Goal: Task Accomplishment & Management: Use online tool/utility

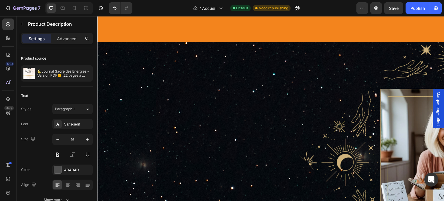
scroll to position [1789, 0]
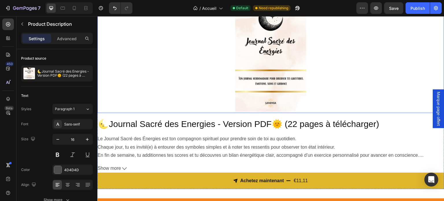
click at [147, 67] on div at bounding box center [270, 56] width 347 height 111
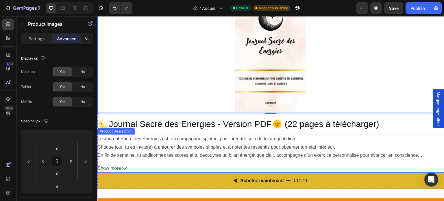
scroll to position [1760, 0]
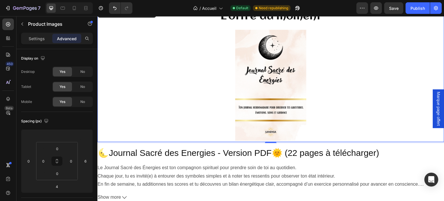
click at [151, 89] on div at bounding box center [270, 85] width 347 height 111
click at [34, 39] on p "Settings" at bounding box center [37, 39] width 16 height 6
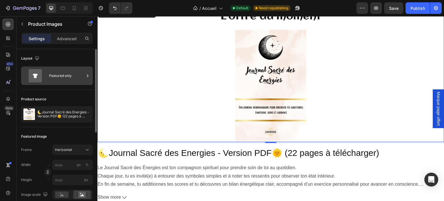
click at [50, 75] on div "Featured only" at bounding box center [66, 75] width 35 height 13
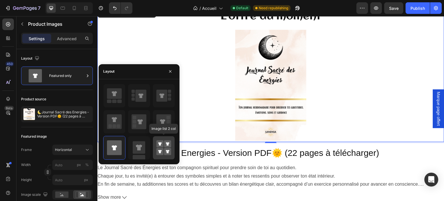
click at [170, 141] on rect at bounding box center [167, 143] width 7 height 7
type input "50"
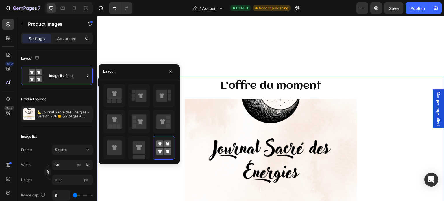
scroll to position [1673, 0]
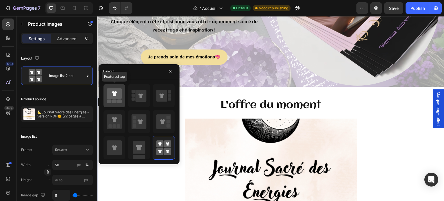
click at [115, 95] on icon at bounding box center [114, 93] width 5 height 5
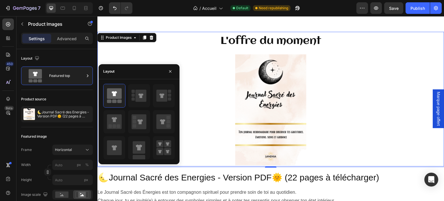
scroll to position [1760, 0]
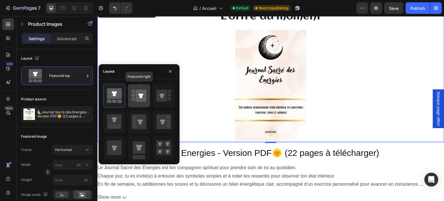
click at [149, 101] on div at bounding box center [139, 95] width 22 height 23
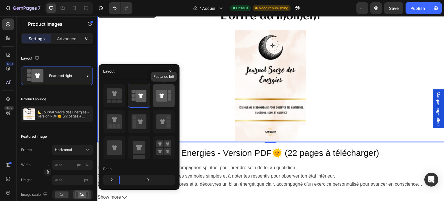
click at [160, 99] on icon at bounding box center [161, 96] width 11 height 12
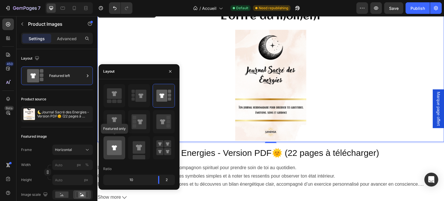
click at [111, 148] on icon at bounding box center [114, 147] width 15 height 15
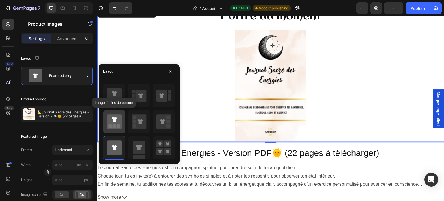
click at [122, 126] on div at bounding box center [114, 121] width 22 height 23
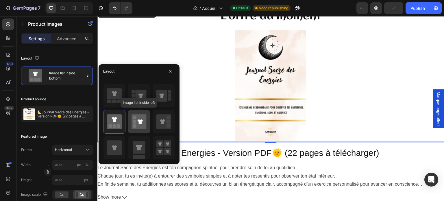
click at [139, 123] on icon at bounding box center [140, 121] width 5 height 5
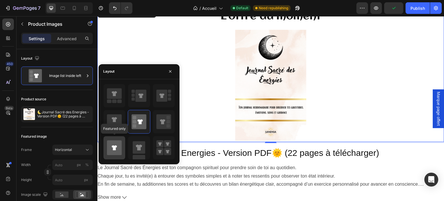
click at [119, 142] on icon at bounding box center [114, 147] width 15 height 15
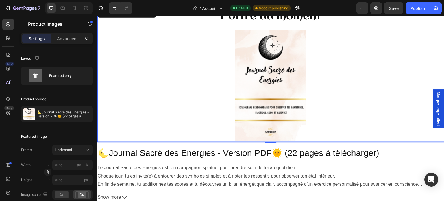
click at [198, 112] on img at bounding box center [271, 85] width 148 height 111
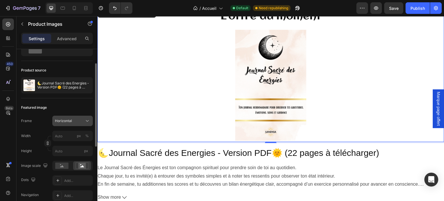
click at [69, 121] on span "Horizontal" at bounding box center [63, 120] width 17 height 5
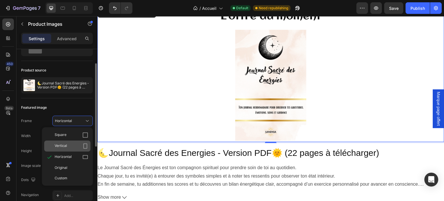
click at [82, 142] on div "Vertical" at bounding box center [67, 145] width 46 height 11
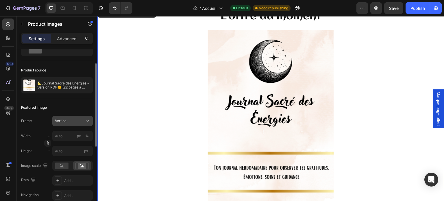
click at [86, 122] on icon at bounding box center [87, 121] width 6 height 6
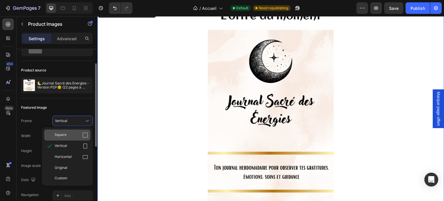
click at [86, 131] on div "Square" at bounding box center [67, 134] width 46 height 11
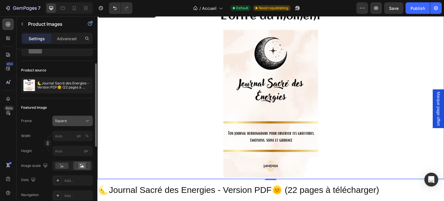
click at [84, 122] on icon at bounding box center [87, 121] width 6 height 6
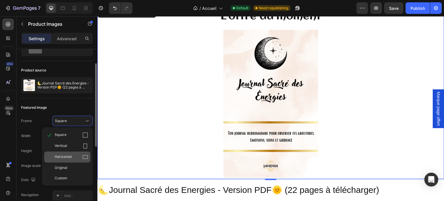
click at [84, 156] on icon at bounding box center [85, 157] width 6 height 6
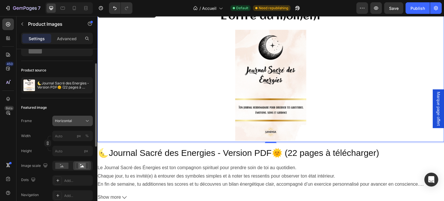
click at [87, 123] on icon at bounding box center [87, 121] width 6 height 6
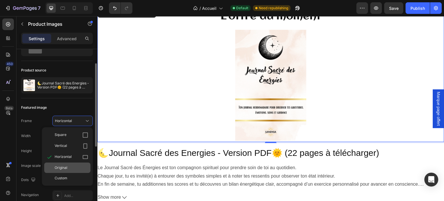
click at [77, 172] on div "Original" at bounding box center [67, 167] width 46 height 10
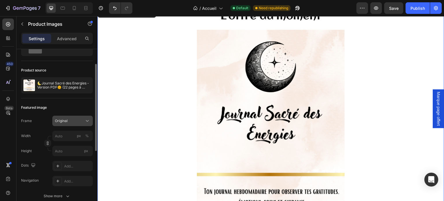
click at [82, 123] on div "Original" at bounding box center [72, 121] width 35 height 6
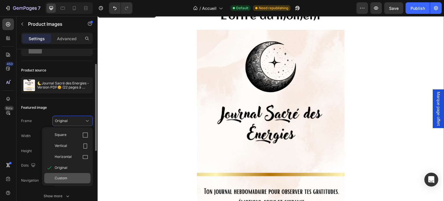
click at [78, 175] on div "Custom" at bounding box center [67, 178] width 46 height 10
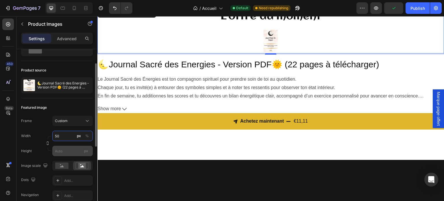
type input "5"
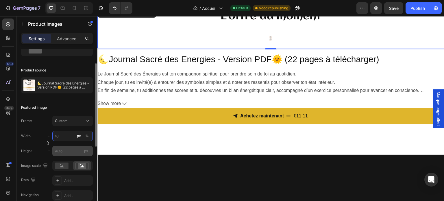
type input "1"
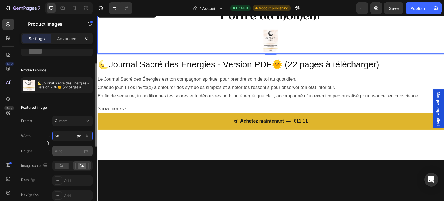
type input "5"
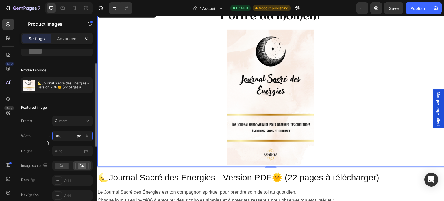
type input "300"
click at [77, 164] on icon at bounding box center [81, 165] width 13 height 6
click at [62, 166] on icon at bounding box center [62, 166] width 4 height 2
click at [397, 120] on div at bounding box center [270, 98] width 347 height 136
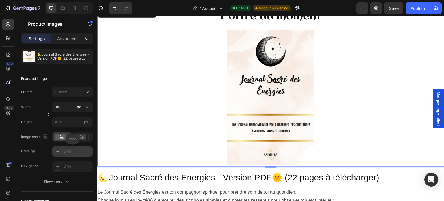
click at [56, 151] on icon at bounding box center [57, 151] width 3 height 3
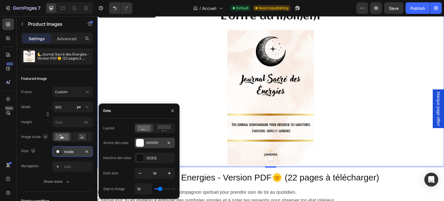
click at [137, 144] on div at bounding box center [140, 143] width 8 height 8
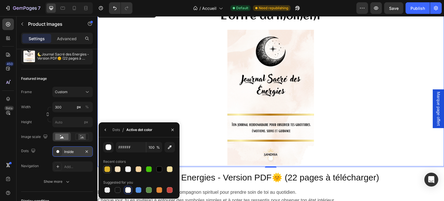
click at [107, 171] on div at bounding box center [107, 169] width 6 height 6
type input "DFB52C"
click at [88, 150] on icon "button" at bounding box center [87, 151] width 2 height 2
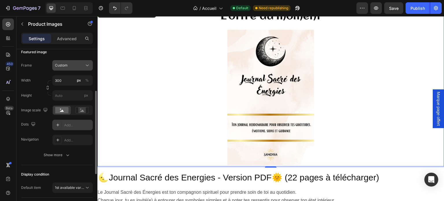
scroll to position [0, 0]
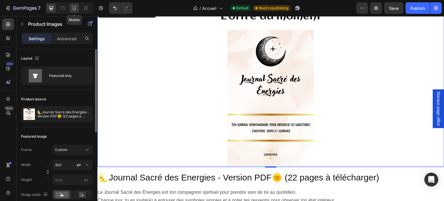
click at [73, 10] on icon at bounding box center [74, 8] width 6 height 6
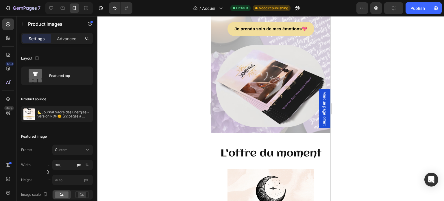
scroll to position [1442, 0]
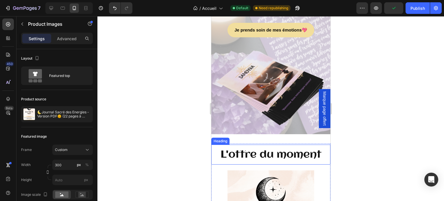
click at [272, 158] on div "L'offre du moment Heading" at bounding box center [270, 155] width 119 height 20
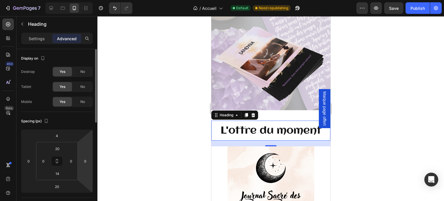
scroll to position [1470, 0]
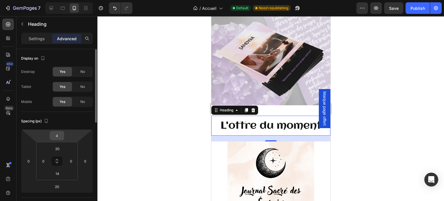
click at [57, 136] on input "4" at bounding box center [57, 135] width 12 height 9
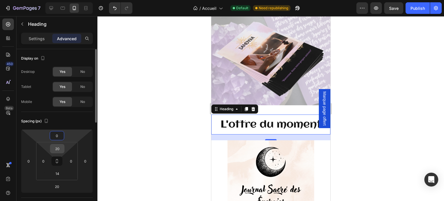
type input "0"
click at [59, 151] on input "20" at bounding box center [57, 148] width 12 height 9
type input "200"
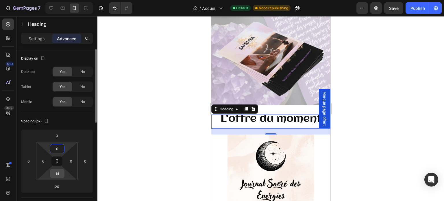
type input "0"
click at [58, 177] on input "14" at bounding box center [57, 173] width 12 height 9
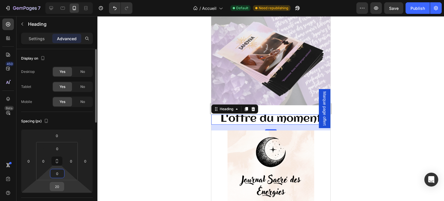
type input "0"
click at [58, 185] on input "20" at bounding box center [57, 186] width 12 height 9
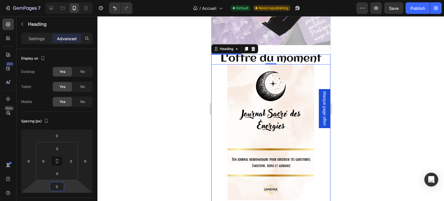
scroll to position [1528, 0]
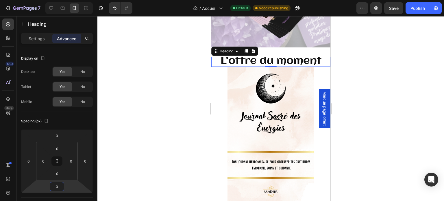
type input "0"
click at [260, 66] on span "L'offre du moment" at bounding box center [270, 60] width 101 height 11
drag, startPoint x: 61, startPoint y: 130, endPoint x: 63, endPoint y: 122, distance: 8.7
click at [0, 0] on div "Spacing (px) 0 0 0 0 0 0 0 0" at bounding box center [0, 0] width 0 height 0
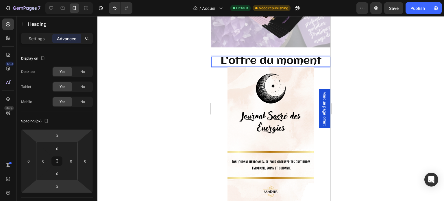
click at [315, 66] on span "L'offre du moment" at bounding box center [270, 60] width 101 height 11
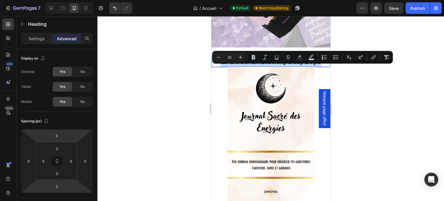
click at [315, 66] on span "L'offre du moment" at bounding box center [270, 60] width 101 height 11
click at [220, 55] on icon "Editor contextual toolbar" at bounding box center [219, 57] width 6 height 6
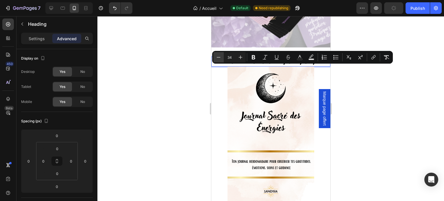
click at [220, 55] on icon "Editor contextual toolbar" at bounding box center [219, 57] width 6 height 6
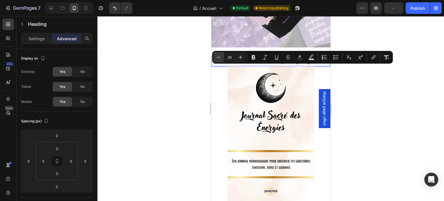
click at [220, 55] on icon "Editor contextual toolbar" at bounding box center [219, 57] width 6 height 6
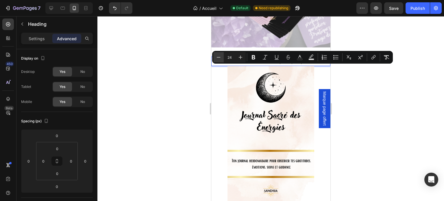
click at [220, 55] on icon "Editor contextual toolbar" at bounding box center [219, 57] width 6 height 6
type input "23"
click at [441, 159] on div at bounding box center [270, 108] width 347 height 185
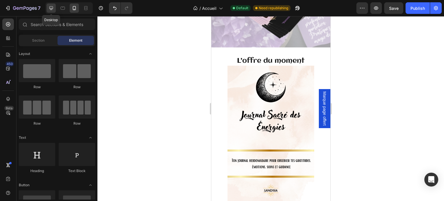
click at [54, 9] on div at bounding box center [51, 7] width 9 height 9
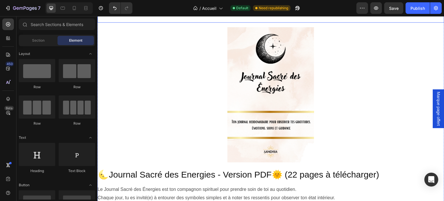
scroll to position [1653, 0]
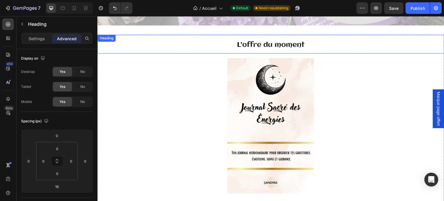
click at [208, 43] on h2 "L'offre du moment" at bounding box center [270, 44] width 347 height 19
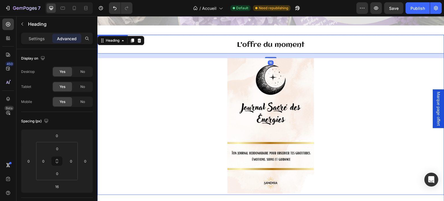
click at [421, 147] on div at bounding box center [270, 126] width 347 height 136
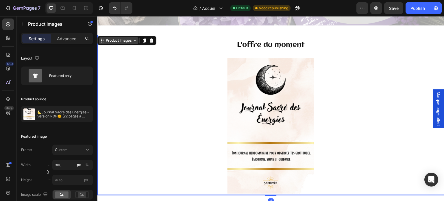
click at [125, 40] on div "Product Images" at bounding box center [119, 40] width 28 height 5
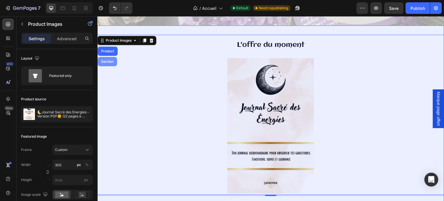
click at [112, 57] on div "Section" at bounding box center [107, 61] width 19 height 9
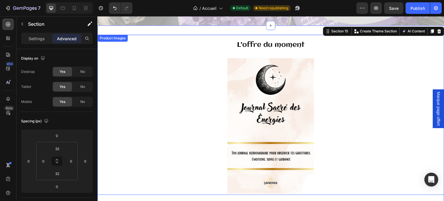
click at [112, 58] on div at bounding box center [270, 126] width 347 height 136
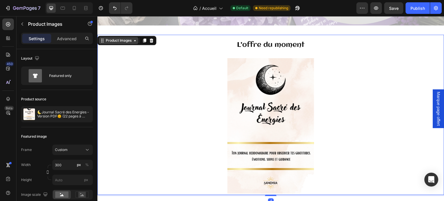
click at [111, 38] on div "Product Images" at bounding box center [119, 40] width 28 height 5
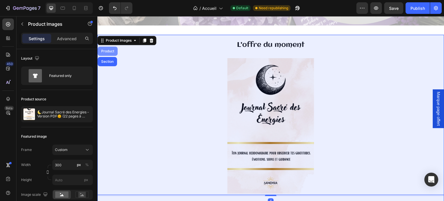
click at [102, 49] on div "Product" at bounding box center [107, 50] width 15 height 3
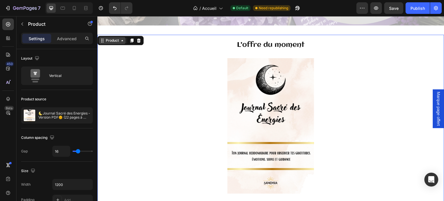
click at [109, 38] on div "Product" at bounding box center [112, 40] width 15 height 5
click at [112, 41] on div "Product" at bounding box center [112, 40] width 27 height 7
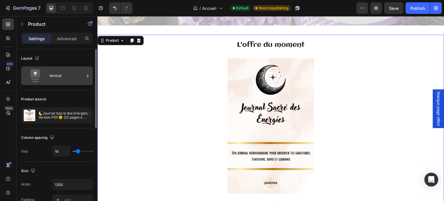
click at [83, 71] on div "Vertical" at bounding box center [66, 75] width 35 height 13
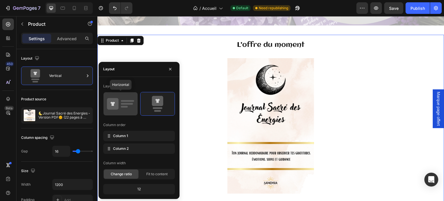
click at [126, 99] on icon at bounding box center [120, 104] width 27 height 16
type input "32"
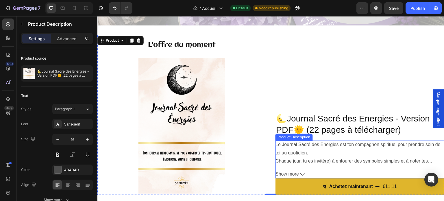
click at [276, 148] on div "Le Journal Sacré des Énergies est ton compagnon spirituel pour prendre soin de …" at bounding box center [359, 148] width 169 height 17
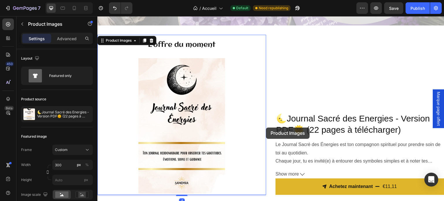
drag, startPoint x: 261, startPoint y: 126, endPoint x: 266, endPoint y: 127, distance: 5.1
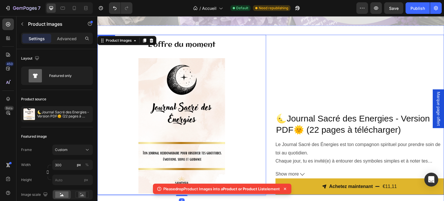
click at [295, 91] on div "🌜Journal Sacré des Energies - Version PDF🌞 (22 pages à télécharger) Product Tit…" at bounding box center [359, 115] width 169 height 160
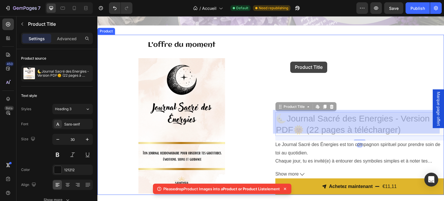
drag, startPoint x: 298, startPoint y: 121, endPoint x: 290, endPoint y: 62, distance: 60.3
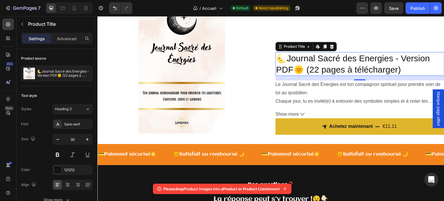
scroll to position [1682, 0]
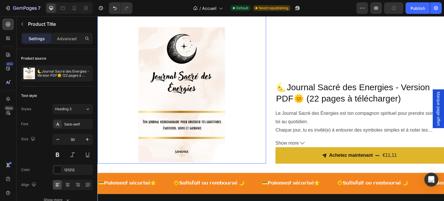
click at [260, 96] on div at bounding box center [181, 95] width 169 height 136
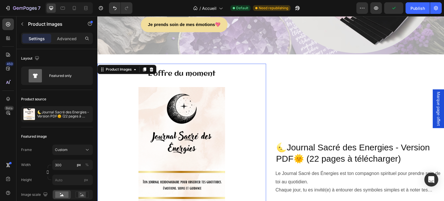
scroll to position [1653, 0]
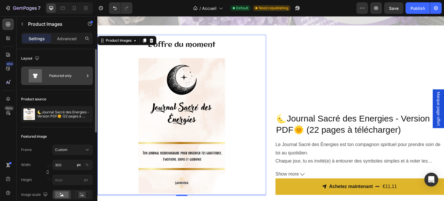
click at [75, 70] on div "Featured only" at bounding box center [66, 75] width 35 height 13
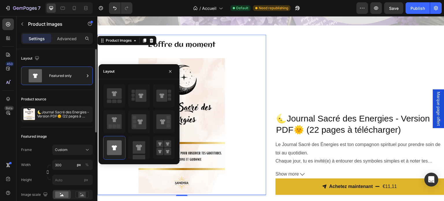
click at [76, 98] on div "Product source" at bounding box center [57, 99] width 72 height 9
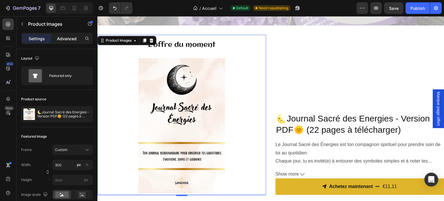
click at [77, 39] on div "Advanced" at bounding box center [66, 38] width 29 height 9
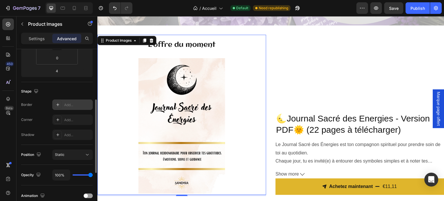
scroll to position [29, 0]
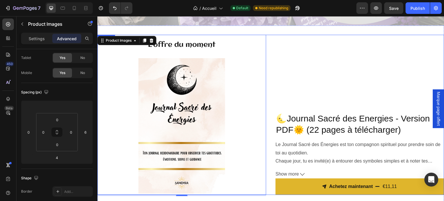
click at [356, 101] on div "🌜Journal Sacré des Energies - Version PDF🌞 (22 pages à télécharger) Product Tit…" at bounding box center [359, 115] width 169 height 160
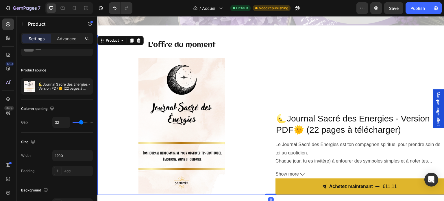
scroll to position [0, 0]
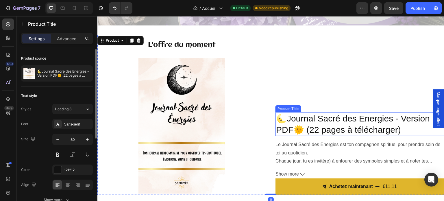
click at [352, 120] on h2 "🌜Journal Sacré des Energies - Version PDF🌞 (22 pages à télécharger)" at bounding box center [359, 124] width 169 height 24
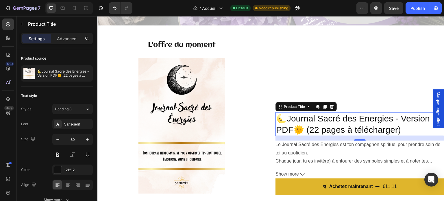
click at [348, 120] on h2 "🌜Journal Sacré des Energies - Version PDF🌞 (22 pages à télécharger)" at bounding box center [359, 124] width 169 height 24
click at [307, 106] on icon at bounding box center [308, 106] width 2 height 1
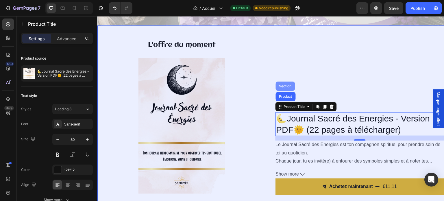
click at [282, 84] on div "Section" at bounding box center [285, 85] width 15 height 3
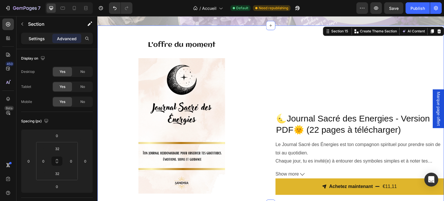
click at [29, 39] on p "Settings" at bounding box center [37, 39] width 16 height 6
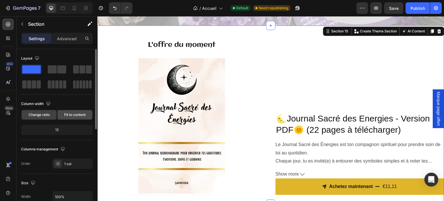
click at [66, 114] on span "Fit to content" at bounding box center [74, 114] width 21 height 5
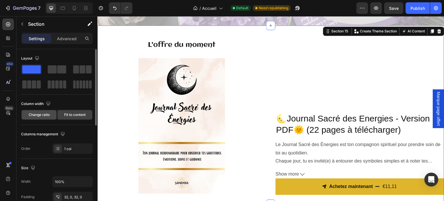
click at [42, 114] on span "Change ratio" at bounding box center [39, 114] width 21 height 5
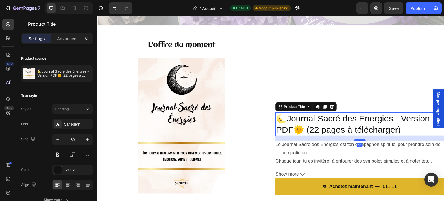
click at [288, 123] on h2 "🌜Journal Sacré des Energies - Version PDF🌞 (22 pages à télécharger)" at bounding box center [359, 124] width 169 height 24
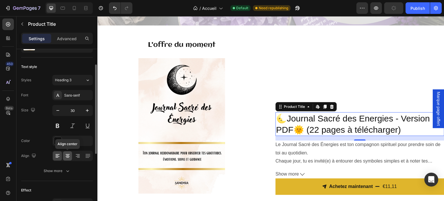
click at [67, 154] on icon at bounding box center [68, 154] width 4 height 1
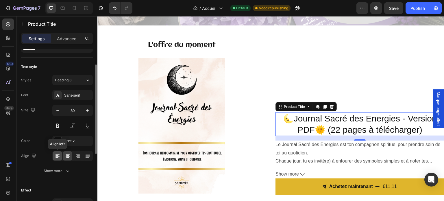
click at [57, 156] on icon at bounding box center [57, 156] width 4 height 1
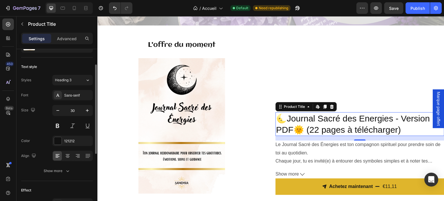
scroll to position [58, 0]
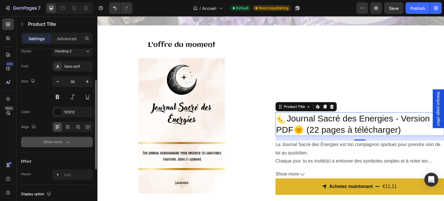
click at [55, 140] on div "Show more" at bounding box center [57, 142] width 27 height 6
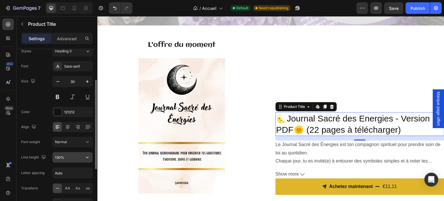
click at [57, 156] on input "130%" at bounding box center [73, 157] width 40 height 10
click at [79, 156] on input "130%" at bounding box center [73, 157] width 40 height 10
click at [87, 157] on icon "button" at bounding box center [87, 157] width 6 height 6
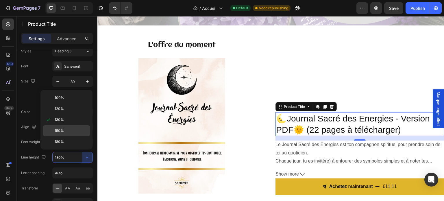
click at [60, 130] on span "150%" at bounding box center [59, 130] width 9 height 5
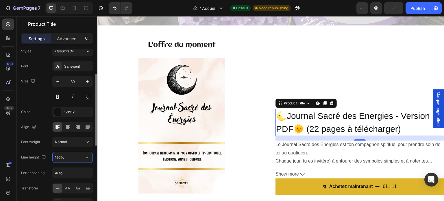
click at [80, 156] on input "150%" at bounding box center [73, 157] width 40 height 10
click at [88, 157] on icon "button" at bounding box center [87, 157] width 6 height 6
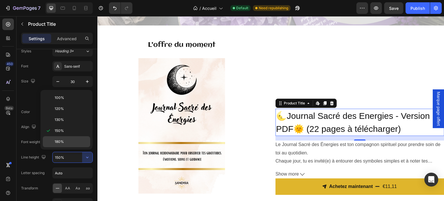
click at [67, 142] on p "180%" at bounding box center [71, 141] width 33 height 5
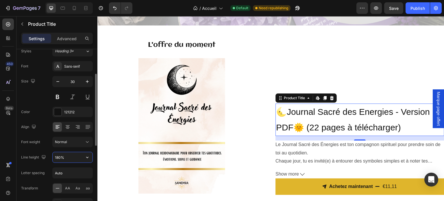
click at [77, 155] on input "180%" at bounding box center [73, 157] width 40 height 10
click at [89, 157] on icon "button" at bounding box center [87, 157] width 6 height 6
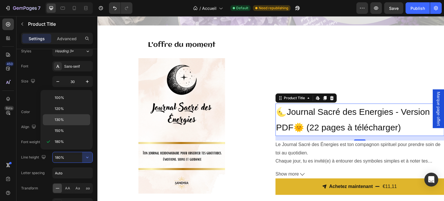
click at [62, 120] on span "130%" at bounding box center [59, 119] width 9 height 5
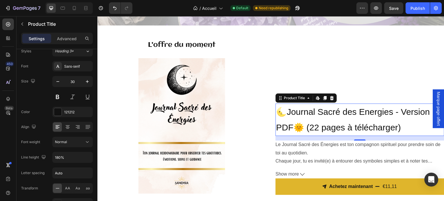
type input "130%"
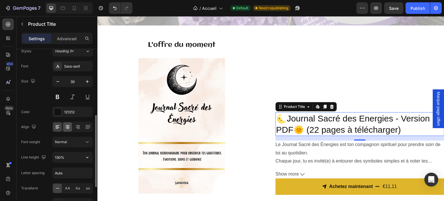
scroll to position [87, 0]
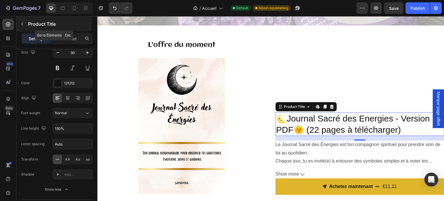
click at [51, 26] on p "Product Title" at bounding box center [59, 24] width 62 height 7
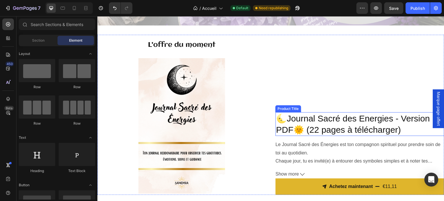
click at [302, 128] on h2 "🌜Journal Sacré des Energies - Version PDF🌞 (22 pages à télécharger)" at bounding box center [359, 124] width 169 height 24
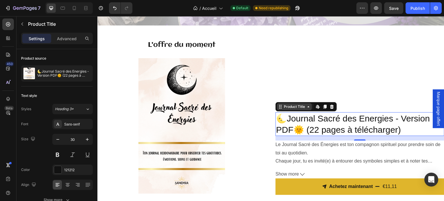
click at [296, 105] on div "Product Title" at bounding box center [294, 106] width 23 height 5
click at [297, 107] on div "Product Title" at bounding box center [294, 106] width 35 height 7
click at [308, 105] on icon at bounding box center [308, 106] width 5 height 5
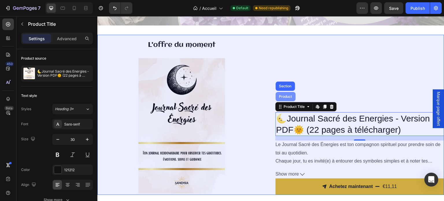
click at [279, 92] on div "Product" at bounding box center [286, 96] width 20 height 9
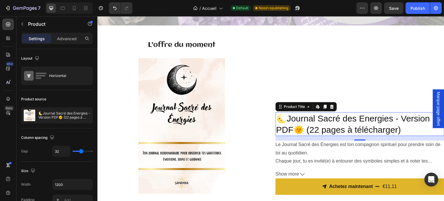
click at [297, 114] on h2 "🌜Journal Sacré des Energies - Version PDF🌞 (22 pages à télécharger)" at bounding box center [359, 124] width 169 height 24
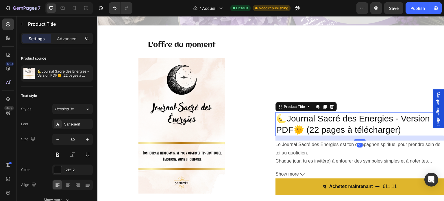
click at [302, 129] on h2 "🌜Journal Sacré des Energies - Version PDF🌞 (22 pages à télécharger)" at bounding box center [359, 124] width 169 height 24
click at [305, 106] on div "Product Title" at bounding box center [294, 106] width 35 height 7
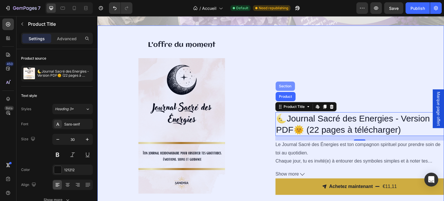
click at [280, 85] on div "Section" at bounding box center [285, 85] width 19 height 9
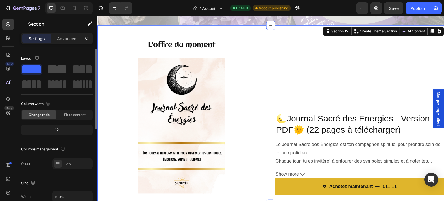
click at [64, 67] on span at bounding box center [61, 69] width 9 height 8
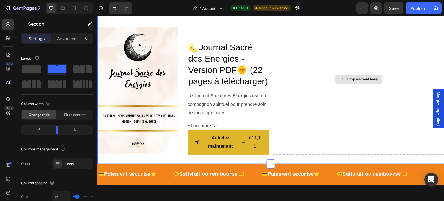
scroll to position [1682, 0]
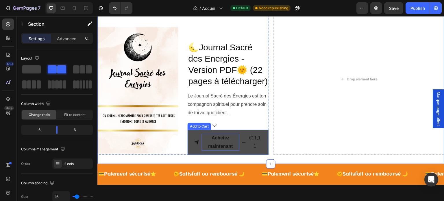
click at [237, 147] on div "Achetez maintenant" at bounding box center [220, 142] width 38 height 17
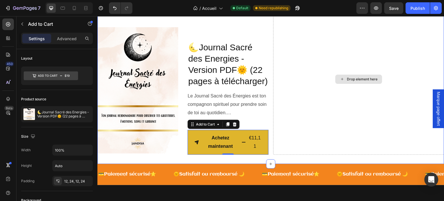
click at [366, 117] on div "Drop element here" at bounding box center [358, 78] width 171 height 151
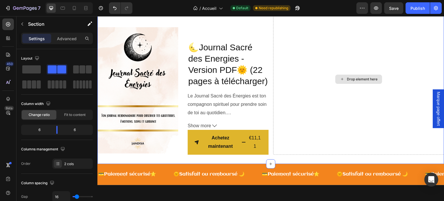
scroll to position [1653, 0]
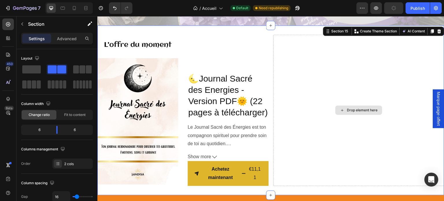
click at [347, 114] on div "Drop element here" at bounding box center [358, 110] width 171 height 151
click at [438, 29] on icon at bounding box center [440, 31] width 4 height 4
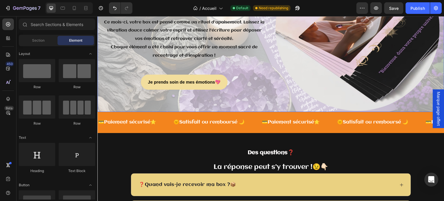
scroll to position [1566, 0]
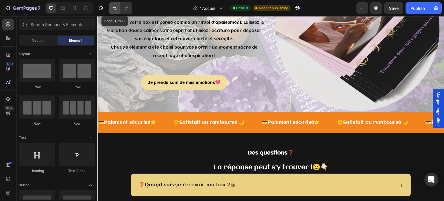
click at [116, 4] on button "Undo/Redo" at bounding box center [115, 8] width 12 height 12
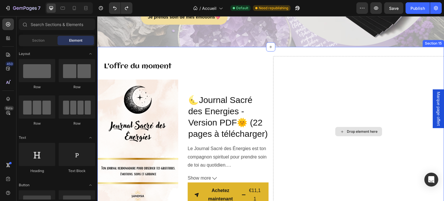
scroll to position [1653, 0]
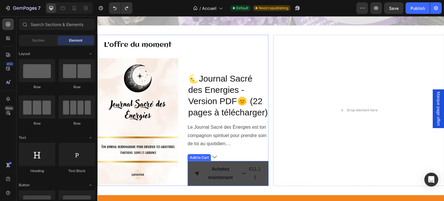
click at [247, 179] on button "Achetez maintenant €11,11" at bounding box center [228, 173] width 81 height 25
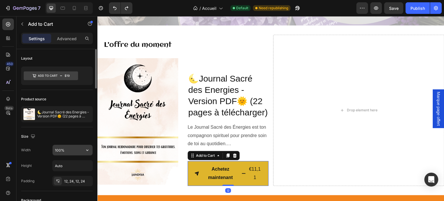
scroll to position [29, 0]
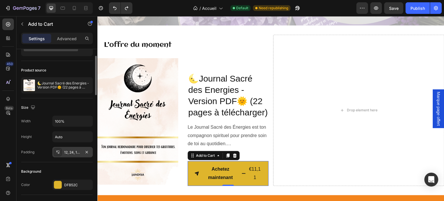
click at [75, 153] on div "12, 24, 12, 24" at bounding box center [72, 152] width 17 height 5
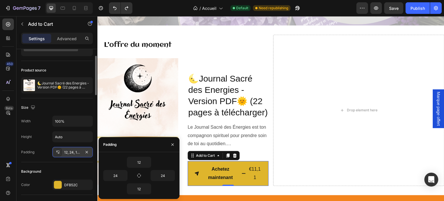
click at [75, 153] on div "12, 24, 12, 24" at bounding box center [72, 152] width 17 height 5
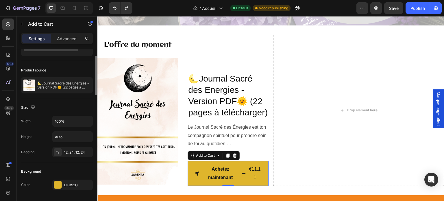
scroll to position [87, 0]
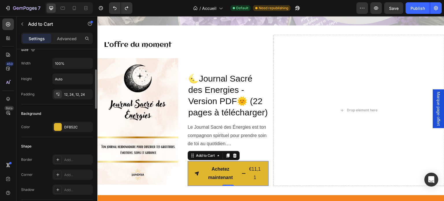
click at [28, 130] on div "Color" at bounding box center [25, 126] width 9 height 9
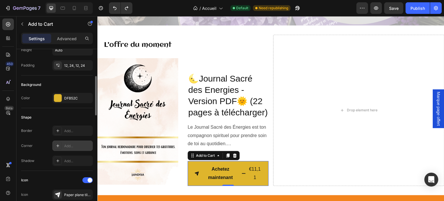
click at [81, 145] on div "Add..." at bounding box center [77, 145] width 27 height 5
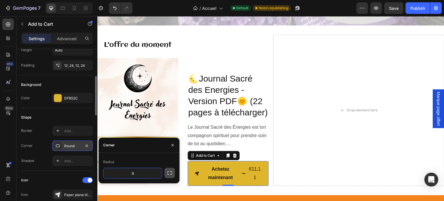
click at [171, 173] on icon "button" at bounding box center [170, 173] width 6 height 6
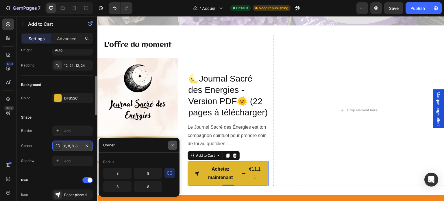
click at [171, 146] on icon "button" at bounding box center [172, 145] width 5 height 5
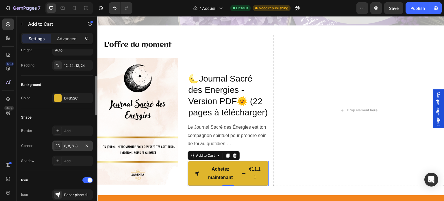
click at [77, 145] on div "8, 8, 8, 8" at bounding box center [72, 145] width 17 height 5
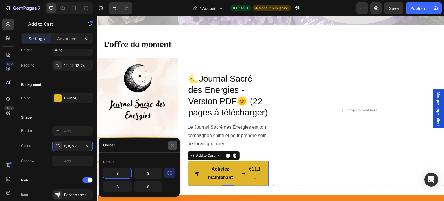
click at [173, 144] on icon "button" at bounding box center [172, 145] width 5 height 5
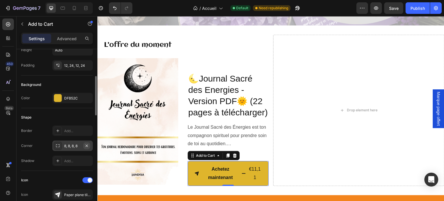
click at [88, 145] on icon "button" at bounding box center [86, 145] width 5 height 5
click at [57, 145] on icon at bounding box center [57, 145] width 5 height 5
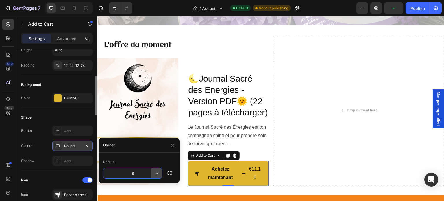
click at [156, 173] on icon "button" at bounding box center [157, 173] width 6 height 6
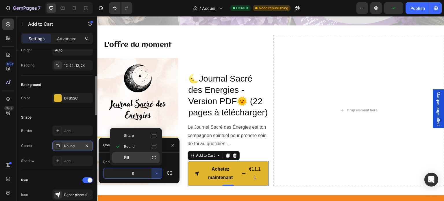
click at [154, 156] on icon at bounding box center [154, 158] width 6 height 6
type input "9999"
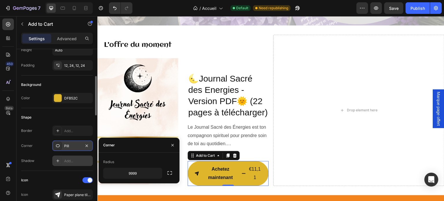
click at [76, 159] on div "Add..." at bounding box center [77, 160] width 27 height 5
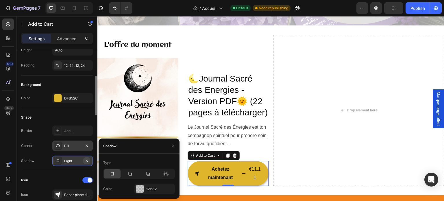
click at [88, 161] on icon "button" at bounding box center [86, 160] width 5 height 5
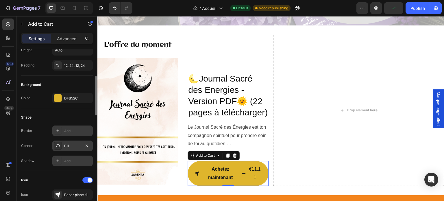
click at [84, 130] on div "Add..." at bounding box center [77, 130] width 27 height 5
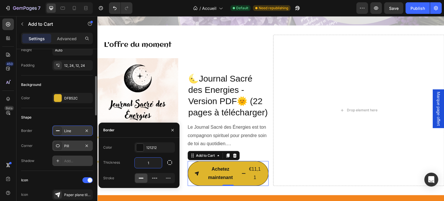
click at [150, 161] on input "1" at bounding box center [148, 163] width 27 height 10
type input "5"
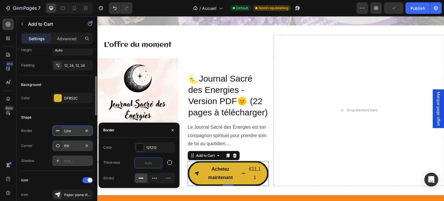
type input "1"
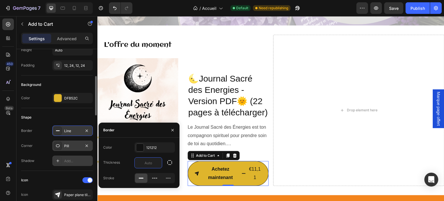
click at [124, 155] on div "Color 121212 Thickness Stroke" at bounding box center [139, 162] width 81 height 41
type input "0"
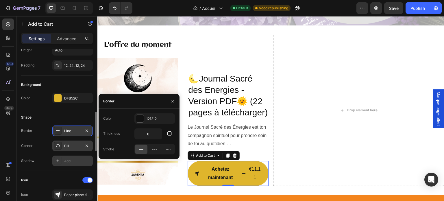
scroll to position [145, 0]
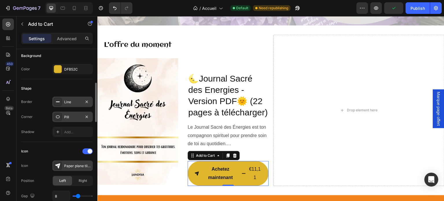
click at [81, 165] on div "Paper plane tilt filled" at bounding box center [77, 165] width 27 height 5
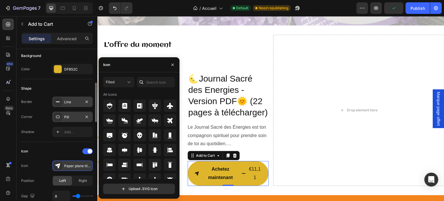
scroll to position [173, 0]
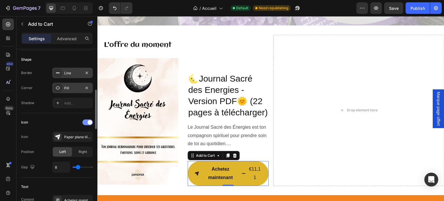
click at [88, 123] on span at bounding box center [90, 122] width 5 height 5
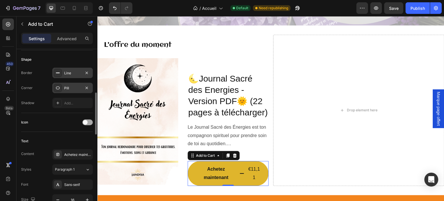
click at [88, 123] on div at bounding box center [87, 122] width 10 height 6
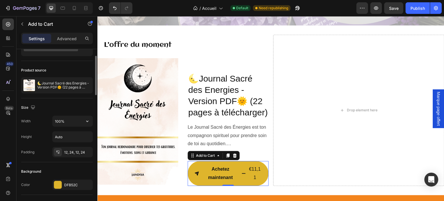
scroll to position [0, 0]
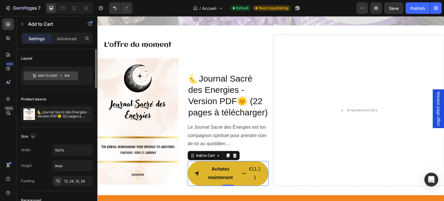
click at [28, 150] on div "Width" at bounding box center [26, 149] width 10 height 5
click at [62, 149] on input "100%" at bounding box center [73, 150] width 40 height 10
click at [86, 150] on icon "button" at bounding box center [87, 150] width 6 height 6
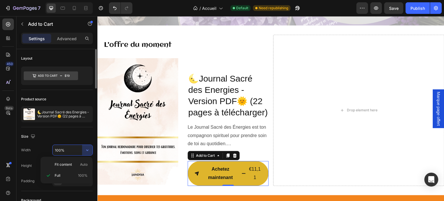
click at [73, 146] on input "100%" at bounding box center [73, 150] width 40 height 10
drag, startPoint x: 73, startPoint y: 146, endPoint x: 49, endPoint y: 147, distance: 24.0
click at [49, 147] on div "Width 100%" at bounding box center [57, 150] width 72 height 11
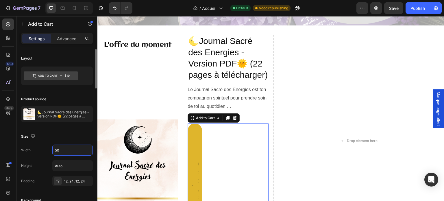
type input "5"
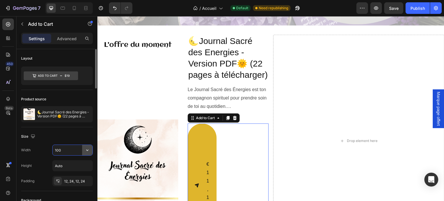
click at [87, 149] on icon "button" at bounding box center [87, 150] width 6 height 6
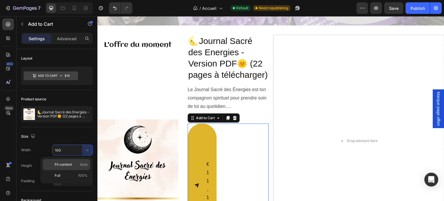
click at [69, 170] on div "Fit content Auto" at bounding box center [66, 175] width 47 height 11
type input "Auto"
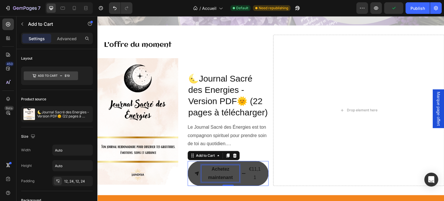
click at [201, 176] on div "Achetez maintenant" at bounding box center [220, 173] width 38 height 17
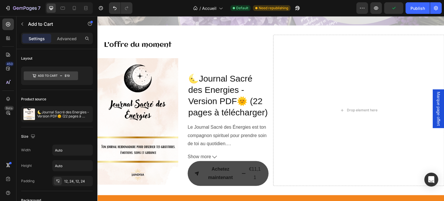
click at [192, 176] on button "Achetez maintenant €11,11" at bounding box center [228, 173] width 81 height 25
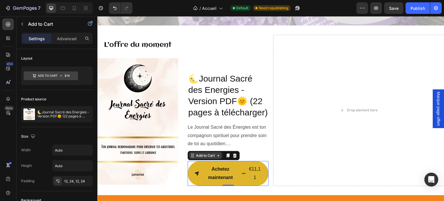
click at [195, 153] on div "Add to Cart" at bounding box center [205, 155] width 21 height 5
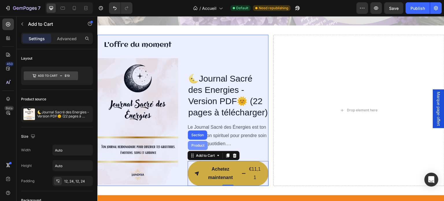
click at [192, 144] on div "Product" at bounding box center [197, 145] width 15 height 3
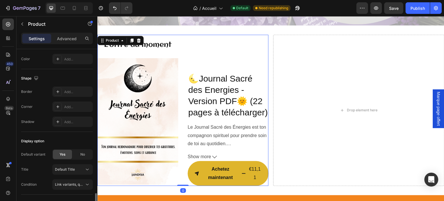
scroll to position [222, 0]
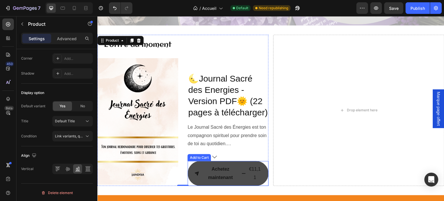
click at [197, 176] on span "Achetez maintenant" at bounding box center [196, 173] width 5 height 17
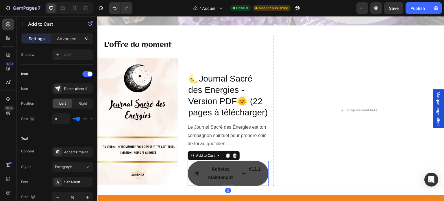
scroll to position [0, 0]
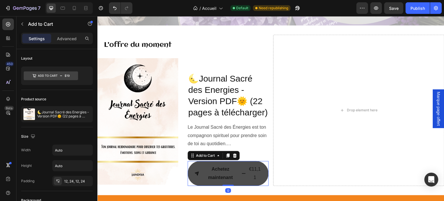
click at [197, 176] on span "Achetez maintenant" at bounding box center [196, 173] width 5 height 17
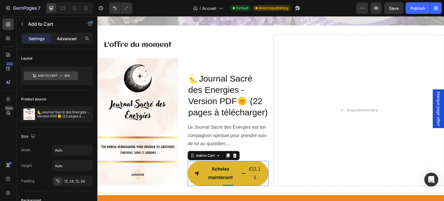
click at [58, 36] on p "Advanced" at bounding box center [67, 39] width 20 height 6
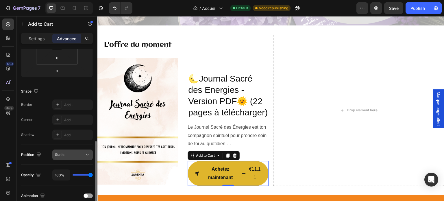
scroll to position [145, 0]
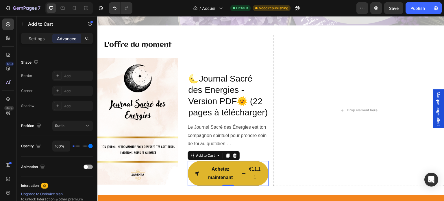
type input "0%"
type input "0"
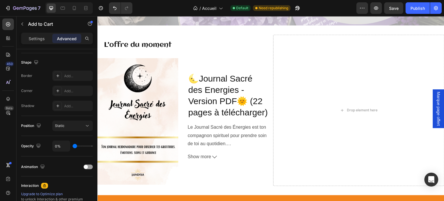
type input "77%"
type input "77"
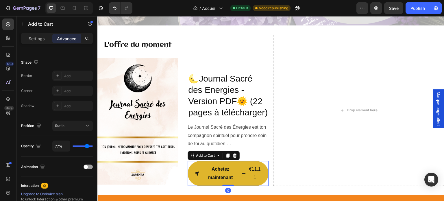
type input "100%"
type input "100"
drag, startPoint x: 90, startPoint y: 148, endPoint x: 0, endPoint y: 133, distance: 91.1
click at [93, 145] on input "range" at bounding box center [83, 145] width 20 height 1
click at [87, 168] on span at bounding box center [86, 167] width 4 height 4
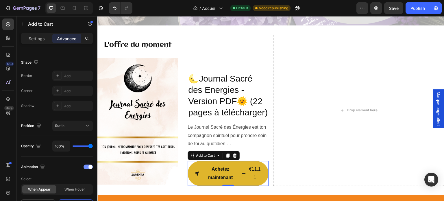
click at [87, 168] on div at bounding box center [88, 166] width 9 height 5
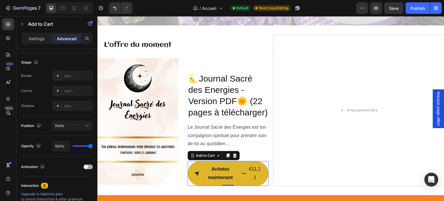
click at [87, 168] on span at bounding box center [86, 167] width 4 height 4
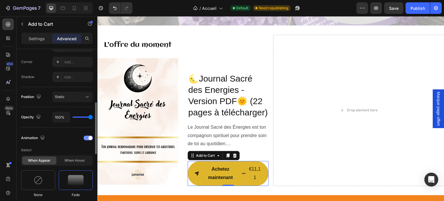
scroll to position [202, 0]
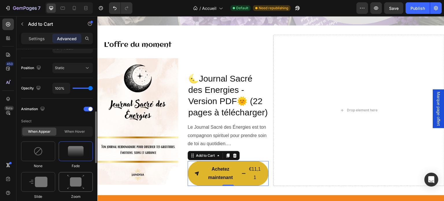
click at [71, 177] on img at bounding box center [75, 182] width 17 height 15
click at [47, 180] on div at bounding box center [38, 182] width 34 height 20
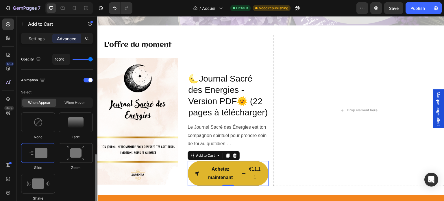
scroll to position [260, 0]
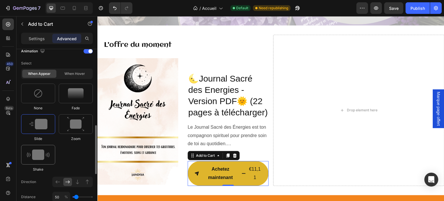
click at [40, 155] on img at bounding box center [38, 154] width 23 height 10
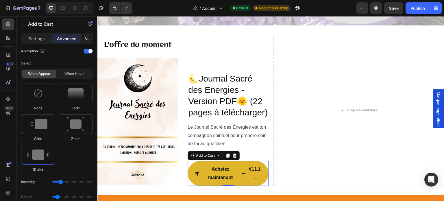
scroll to position [289, 0]
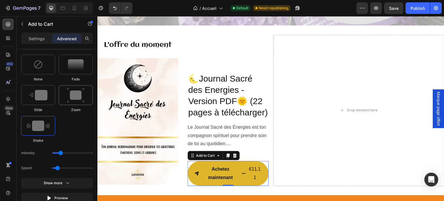
click at [73, 99] on img at bounding box center [75, 95] width 17 height 15
type input "1.7"
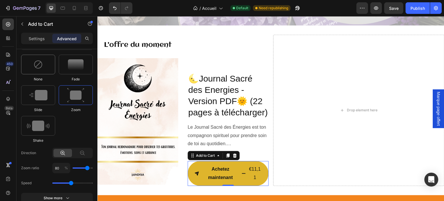
click at [32, 65] on div at bounding box center [38, 65] width 34 height 20
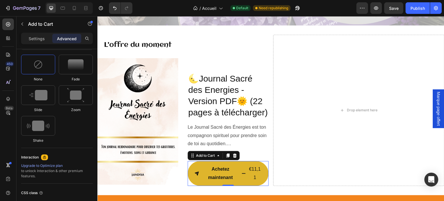
scroll to position [260, 0]
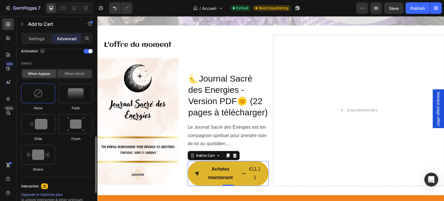
click at [74, 75] on div "When hover" at bounding box center [75, 74] width 34 height 8
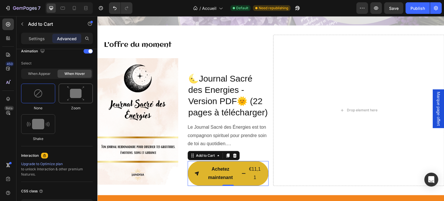
click at [75, 97] on img at bounding box center [75, 93] width 17 height 15
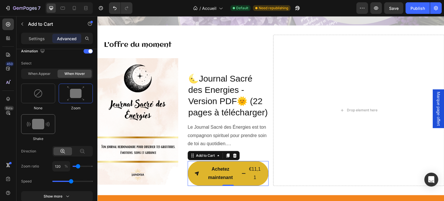
click at [45, 125] on img at bounding box center [38, 124] width 23 height 10
type input "0.7"
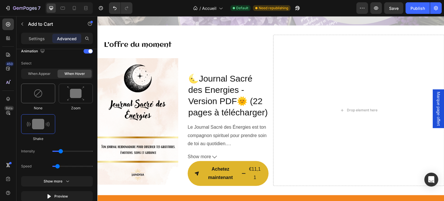
click at [44, 92] on div at bounding box center [38, 94] width 34 height 20
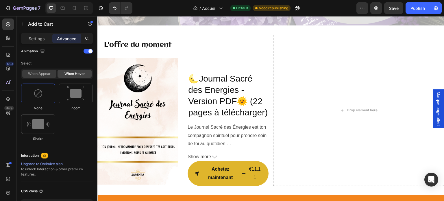
click at [39, 77] on div "When appear" at bounding box center [39, 74] width 34 height 8
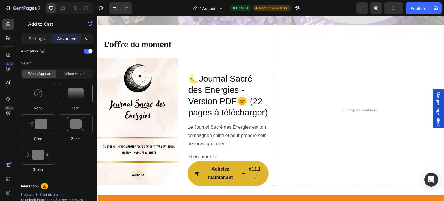
click at [80, 95] on img at bounding box center [76, 93] width 16 height 10
click at [47, 93] on div at bounding box center [38, 94] width 34 height 20
click at [68, 121] on img at bounding box center [75, 124] width 17 height 15
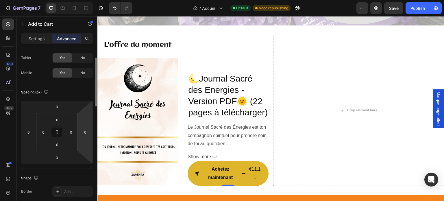
scroll to position [0, 0]
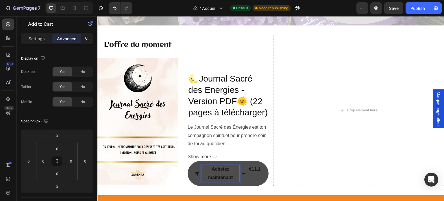
click at [262, 171] on button "Achetez maintenant €11,11" at bounding box center [228, 173] width 81 height 25
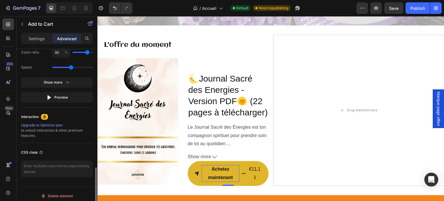
scroll to position [376, 0]
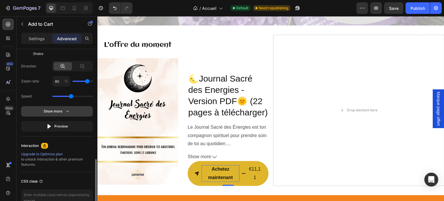
click at [62, 111] on div "Show more" at bounding box center [57, 111] width 27 height 6
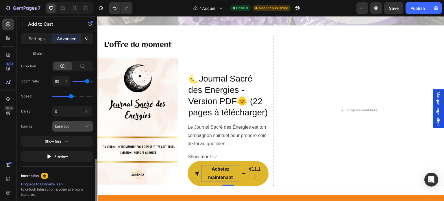
click at [60, 128] on span "Ease out" at bounding box center [62, 126] width 14 height 5
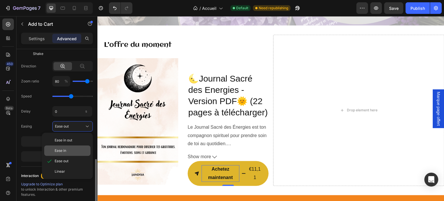
click at [60, 147] on div "Ease in" at bounding box center [67, 150] width 46 height 10
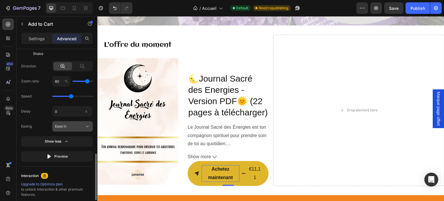
click at [71, 126] on div "Ease in" at bounding box center [69, 126] width 28 height 5
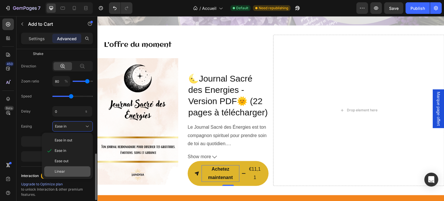
click at [65, 170] on div "Linear" at bounding box center [72, 171] width 34 height 5
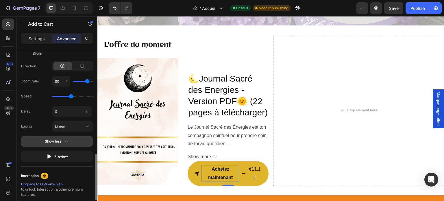
click at [69, 151] on button "Show less" at bounding box center [57, 156] width 72 height 10
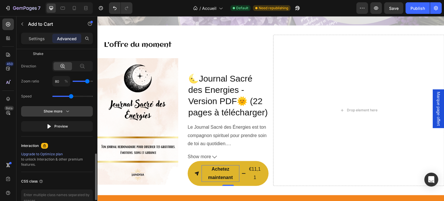
click at [67, 111] on icon "button" at bounding box center [67, 111] width 3 height 1
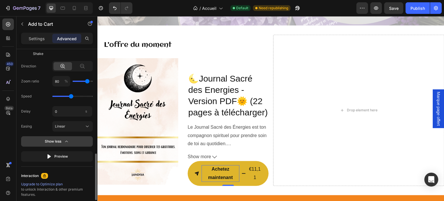
click at [64, 151] on button "Show less" at bounding box center [57, 156] width 72 height 10
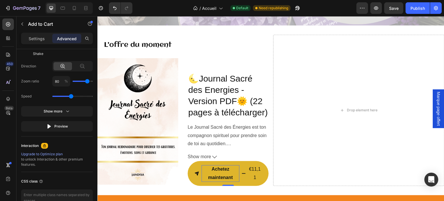
click at [63, 111] on div "Show more" at bounding box center [57, 111] width 27 height 6
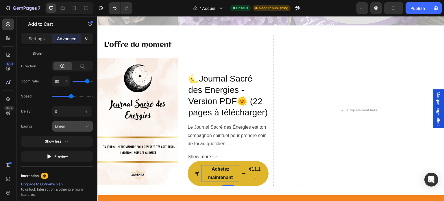
click at [67, 127] on div "Linear" at bounding box center [69, 126] width 28 height 5
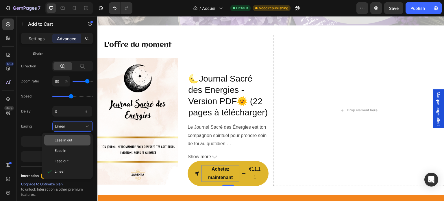
click at [66, 141] on span "Ease in out" at bounding box center [64, 140] width 18 height 5
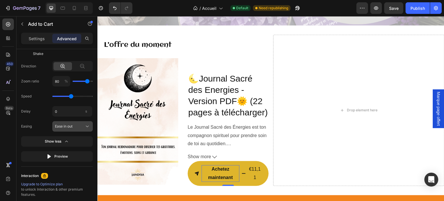
click at [75, 124] on div "Ease in out" at bounding box center [69, 126] width 28 height 5
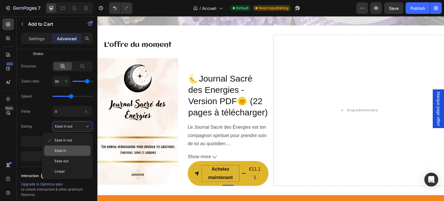
click at [65, 150] on span "Ease in" at bounding box center [61, 150] width 12 height 5
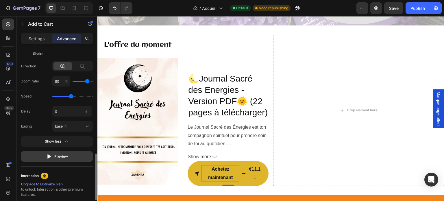
click at [57, 158] on div "Preview" at bounding box center [57, 156] width 22 height 6
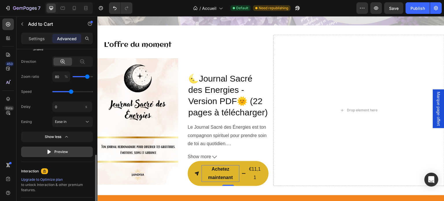
scroll to position [351, 0]
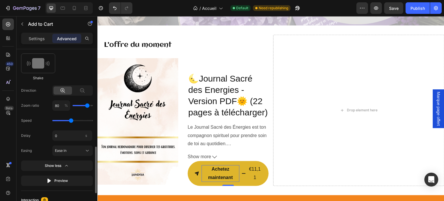
type input "70"
type input "60"
type input "50"
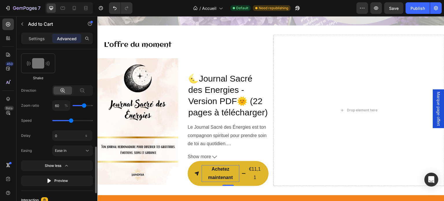
type input "50"
type input "40"
type input "50"
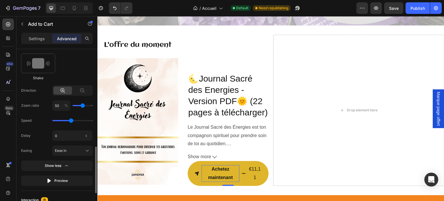
type input "60"
type input "70"
type input "80"
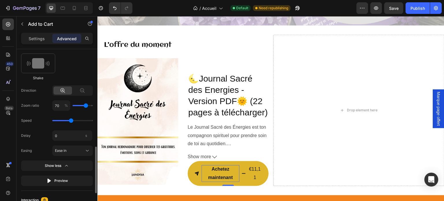
type input "80"
click at [87, 106] on input "range" at bounding box center [83, 105] width 20 height 1
click at [61, 135] on input "0" at bounding box center [72, 135] width 40 height 10
click at [41, 143] on div "Delay 4 s Easing Ease in" at bounding box center [57, 142] width 72 height 25
type input "4"
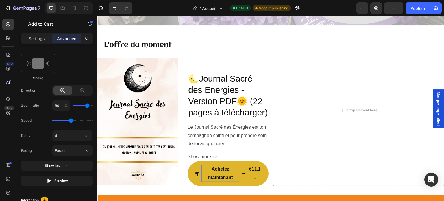
click at [50, 125] on div "Speed" at bounding box center [57, 120] width 72 height 10
click at [86, 138] on div "s" at bounding box center [86, 136] width 9 height 8
click at [86, 138] on input "4" at bounding box center [72, 135] width 40 height 10
type input "4"
click at [84, 136] on div "s" at bounding box center [86, 136] width 9 height 8
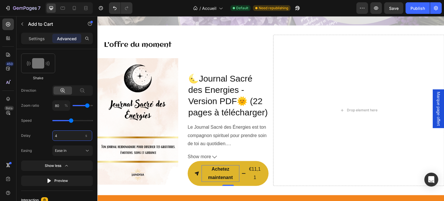
click at [84, 136] on input "4" at bounding box center [72, 135] width 40 height 10
click at [82, 64] on div "None Fade Slide Zoom Shake" at bounding box center [57, 36] width 72 height 88
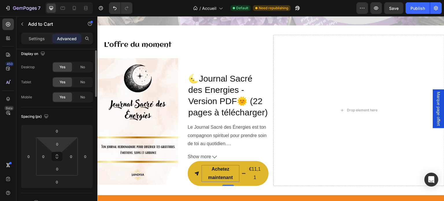
scroll to position [0, 0]
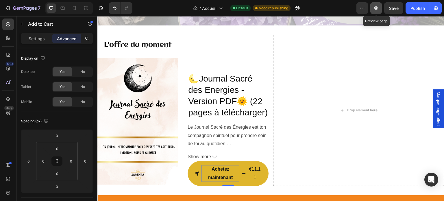
click at [376, 8] on icon "button" at bounding box center [376, 7] width 4 height 3
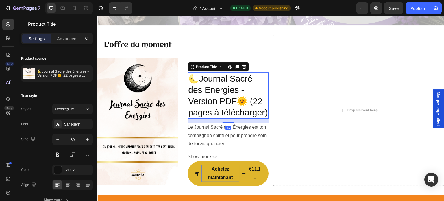
click at [230, 97] on h2 "🌜Journal Sacré des Energies - Version PDF🌞 (22 pages à télécharger)" at bounding box center [228, 95] width 81 height 46
click at [72, 8] on icon at bounding box center [74, 8] width 6 height 6
type input "21"
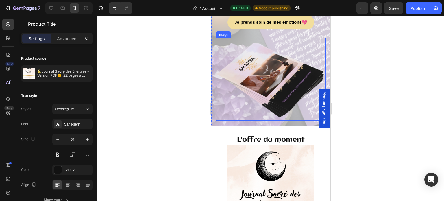
scroll to position [1507, 0]
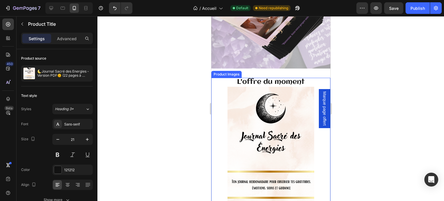
click at [288, 132] on img at bounding box center [270, 155] width 87 height 136
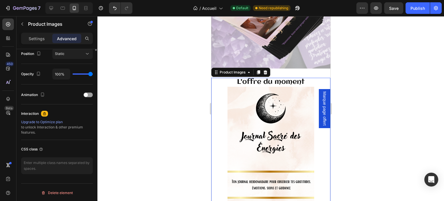
scroll to position [72, 0]
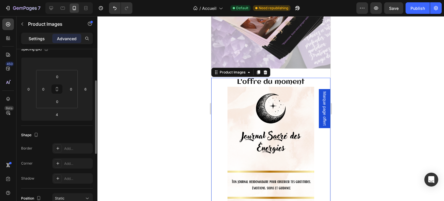
click at [28, 42] on div "Settings" at bounding box center [36, 38] width 29 height 9
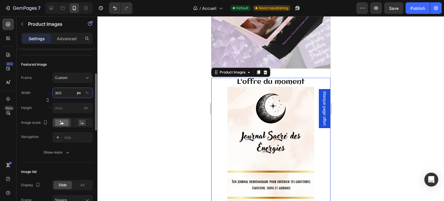
click at [62, 93] on input "300" at bounding box center [72, 93] width 40 height 10
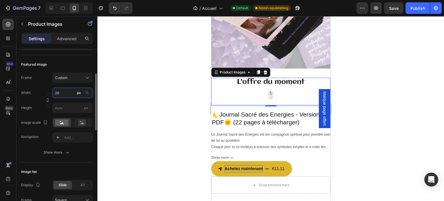
type input "200"
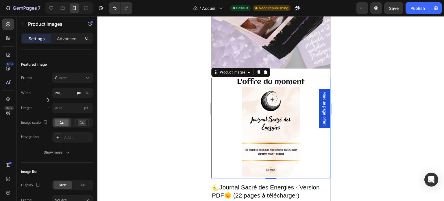
click at [168, 115] on div at bounding box center [270, 108] width 347 height 185
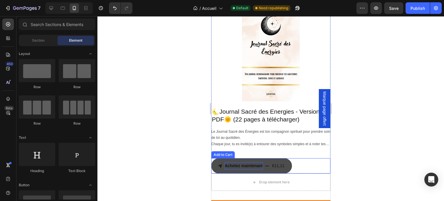
scroll to position [1623, 0]
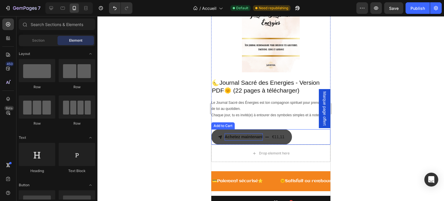
click at [286, 139] on button "Achetez maintenant €11,11" at bounding box center [251, 136] width 81 height 15
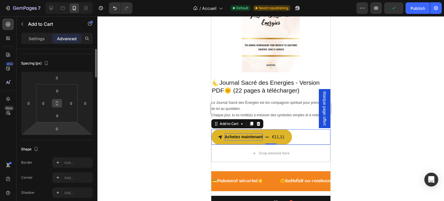
scroll to position [29, 0]
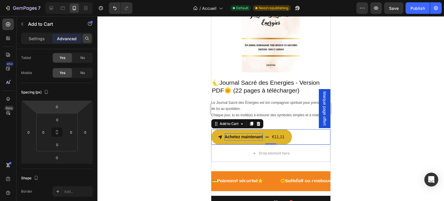
click at [87, 38] on icon at bounding box center [87, 38] width 5 height 5
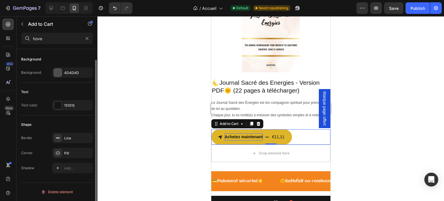
scroll to position [12, 0]
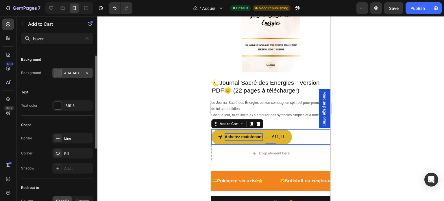
type input "hover"
click at [68, 74] on div "4D4D4D" at bounding box center [72, 73] width 17 height 5
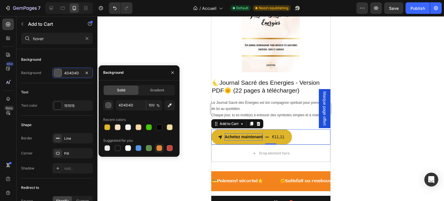
click at [161, 149] on div at bounding box center [159, 148] width 6 height 6
type input "E4893A"
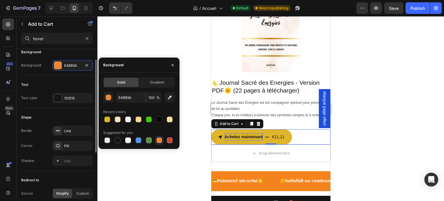
scroll to position [0, 0]
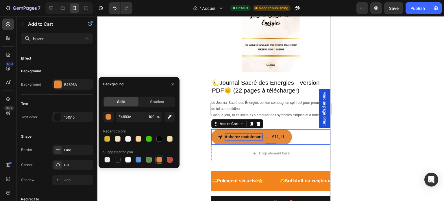
click at [285, 140] on button "Achetez maintenant €11,11" at bounding box center [251, 136] width 81 height 15
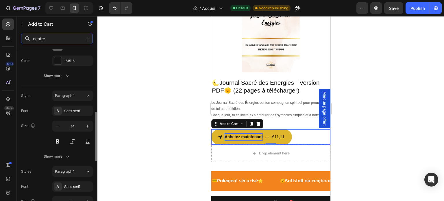
scroll to position [116, 0]
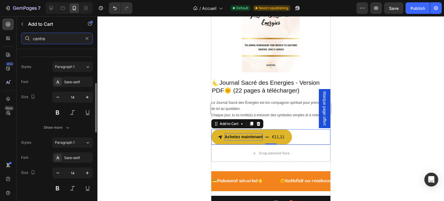
type input "centre"
click at [61, 129] on div "Show more" at bounding box center [57, 128] width 27 height 6
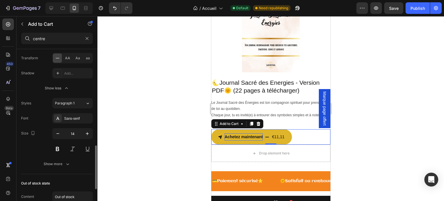
scroll to position [260, 0]
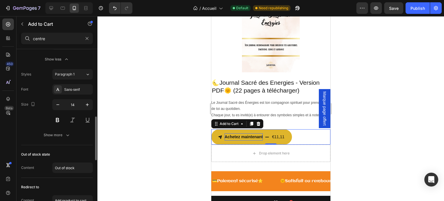
click at [61, 130] on button "Show more" at bounding box center [57, 135] width 72 height 10
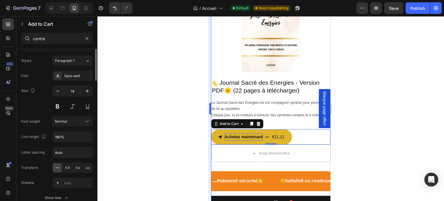
scroll to position [93, 0]
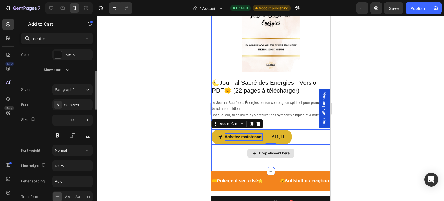
click at [312, 155] on div "Drop element here" at bounding box center [270, 153] width 119 height 17
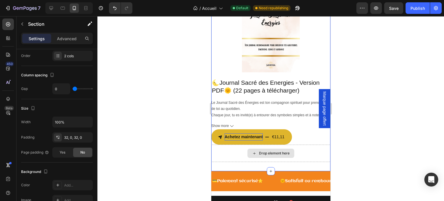
scroll to position [0, 0]
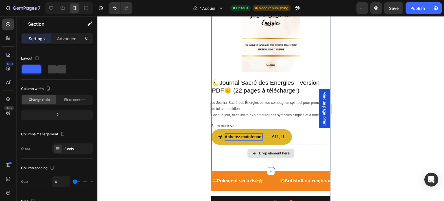
click at [303, 152] on div "Drop element here" at bounding box center [270, 153] width 119 height 17
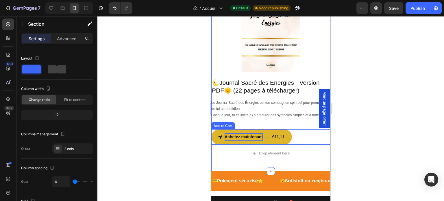
click at [301, 134] on div "Achetez maintenant €11,11 Add to Cart" at bounding box center [270, 136] width 119 height 15
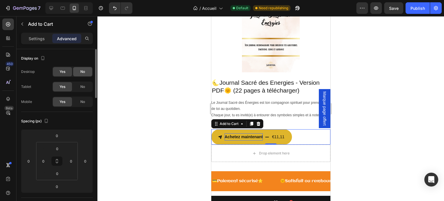
click at [73, 71] on div "No" at bounding box center [82, 71] width 19 height 9
click at [66, 74] on div "Yes" at bounding box center [62, 71] width 19 height 9
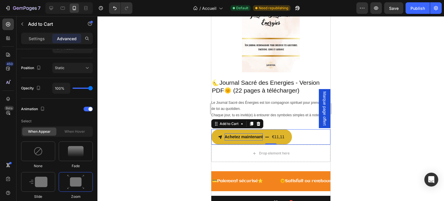
scroll to position [58, 0]
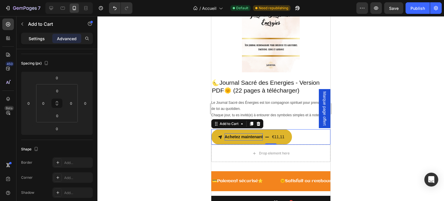
click at [35, 38] on p "Settings" at bounding box center [37, 39] width 16 height 6
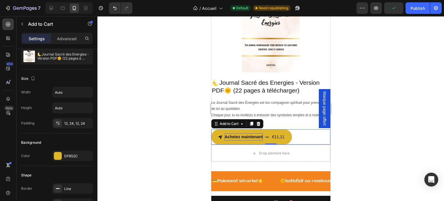
click at [291, 136] on div "Achetez maintenant €11,11 Add to Cart 0" at bounding box center [270, 136] width 119 height 15
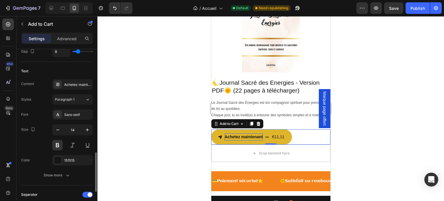
scroll to position [318, 0]
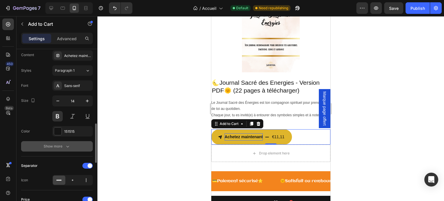
click at [63, 143] on div "Show more" at bounding box center [57, 146] width 27 height 6
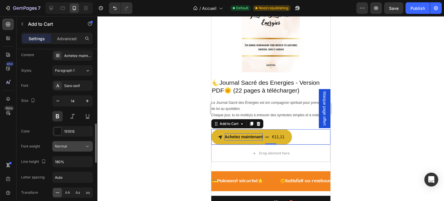
click at [84, 143] on icon at bounding box center [87, 146] width 6 height 6
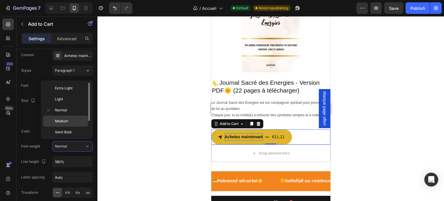
click at [67, 121] on span "Medium" at bounding box center [61, 120] width 13 height 5
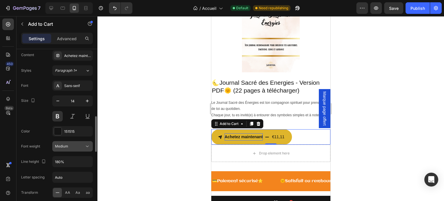
click at [73, 146] on div "Medium" at bounding box center [69, 146] width 29 height 5
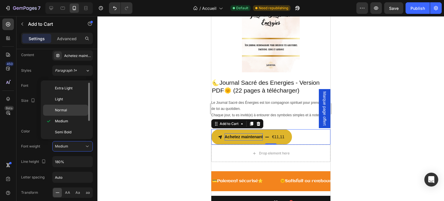
click at [68, 111] on p "Normal" at bounding box center [70, 110] width 31 height 5
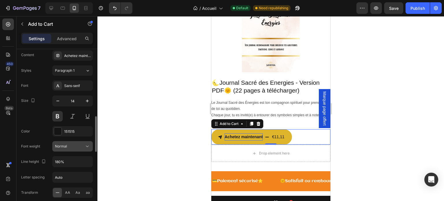
click at [62, 147] on span "Normal" at bounding box center [61, 146] width 12 height 4
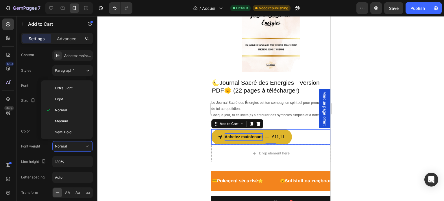
click at [110, 151] on div at bounding box center [270, 108] width 347 height 185
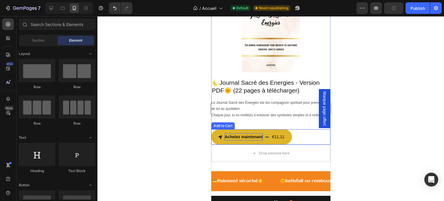
click at [249, 136] on p "Achetez maintenant" at bounding box center [243, 136] width 38 height 7
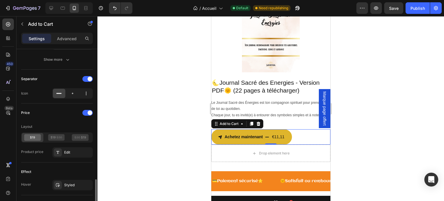
scroll to position [434, 0]
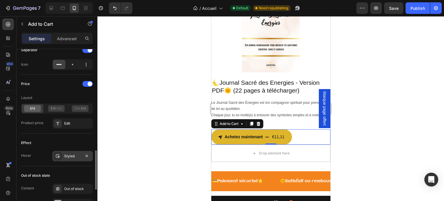
click at [72, 156] on div "Styled" at bounding box center [72, 155] width 17 height 5
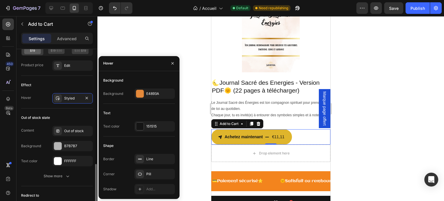
scroll to position [520, 0]
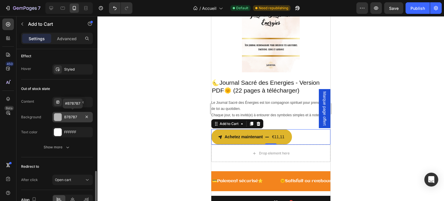
click at [68, 115] on div "B7B7B7" at bounding box center [72, 116] width 17 height 5
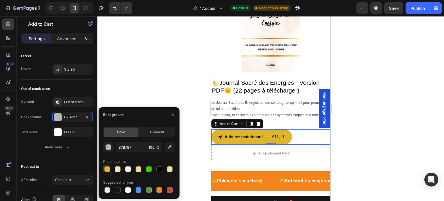
click at [106, 170] on div at bounding box center [107, 169] width 6 height 6
click at [149, 168] on div at bounding box center [149, 169] width 6 height 6
type input "45C609"
click at [88, 113] on button "button" at bounding box center [86, 116] width 7 height 7
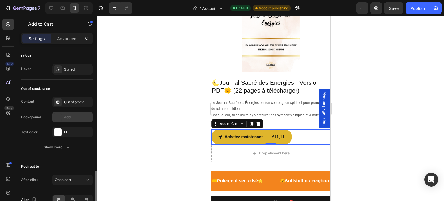
click at [43, 154] on div "Out of stock state Content Out of stock Background Add... Text color FFFFFF Sho…" at bounding box center [57, 118] width 72 height 78
click at [58, 148] on div "Show more" at bounding box center [57, 147] width 27 height 6
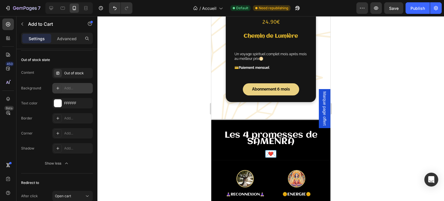
scroll to position [1045, 0]
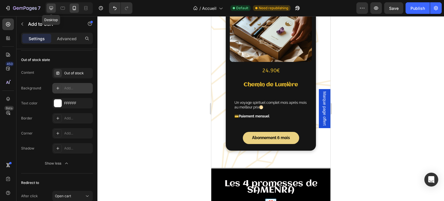
click at [53, 9] on icon at bounding box center [51, 8] width 6 height 6
type input "16"
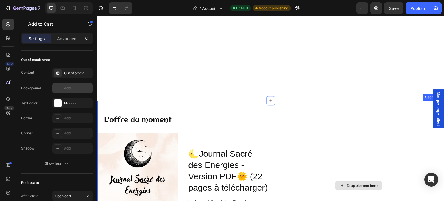
scroll to position [1362, 0]
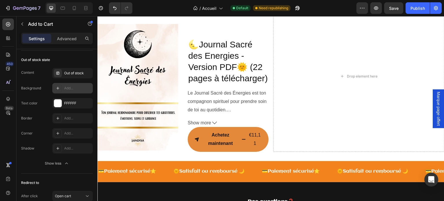
click at [243, 147] on button "Achetez maintenant €11,11" at bounding box center [228, 139] width 81 height 25
click at [225, 139] on div "Achetez maintenant" at bounding box center [220, 139] width 38 height 17
drag, startPoint x: 236, startPoint y: 142, endPoint x: 210, endPoint y: 132, distance: 28.3
click at [210, 132] on p "Achetez maintenant" at bounding box center [220, 139] width 38 height 17
drag, startPoint x: 221, startPoint y: 139, endPoint x: 217, endPoint y: 140, distance: 4.1
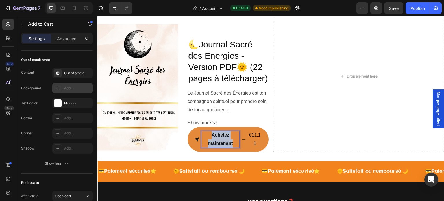
click at [217, 140] on p "Achetez maintenant" at bounding box center [220, 139] width 38 height 17
drag, startPoint x: 209, startPoint y: 134, endPoint x: 232, endPoint y: 142, distance: 24.2
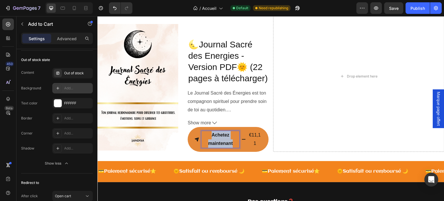
click at [232, 142] on p "Achetez maintenant" at bounding box center [220, 139] width 38 height 17
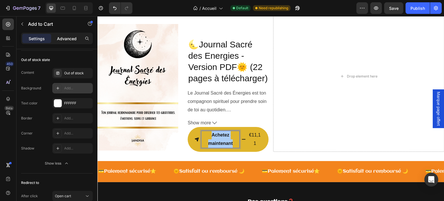
click at [70, 41] on p "Advanced" at bounding box center [67, 39] width 20 height 6
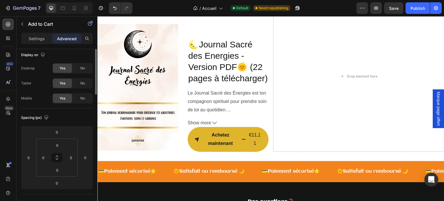
scroll to position [0, 0]
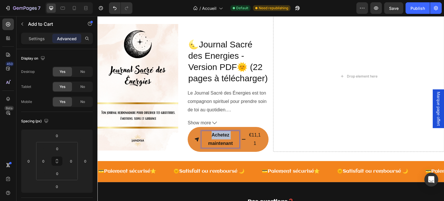
click at [223, 135] on p "Achetez maintenant" at bounding box center [220, 139] width 38 height 17
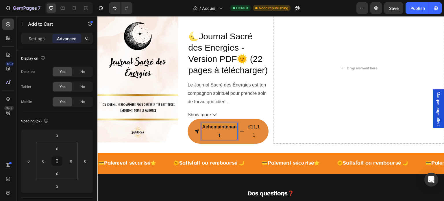
scroll to position [1362, 0]
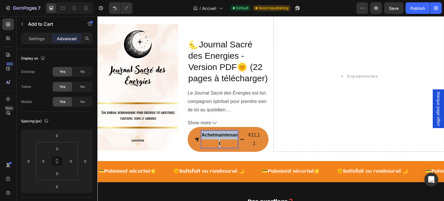
drag, startPoint x: 223, startPoint y: 142, endPoint x: 202, endPoint y: 136, distance: 22.7
click at [202, 136] on p "Achetmaintenant" at bounding box center [219, 139] width 36 height 17
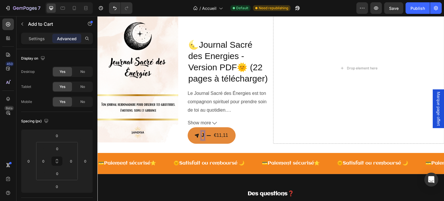
click at [188, 127] on button "J €11,11" at bounding box center [212, 135] width 48 height 16
click at [188, 127] on button "Je le €11,11" at bounding box center [216, 135] width 56 height 16
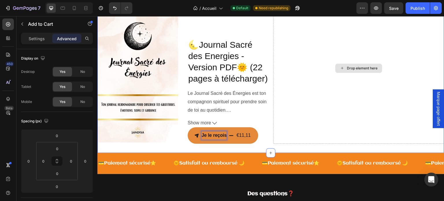
click at [301, 119] on div "Drop element here" at bounding box center [358, 67] width 171 height 151
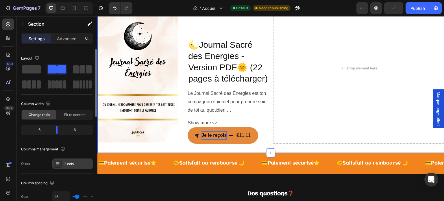
click at [62, 162] on div "2 cols" at bounding box center [72, 163] width 40 height 10
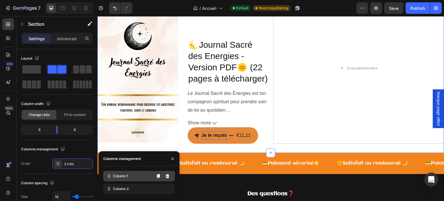
click at [133, 180] on div "Column 1" at bounding box center [139, 176] width 72 height 10
click at [130, 183] on div "Column 1 Column 2" at bounding box center [139, 182] width 72 height 23
click at [169, 158] on button "button" at bounding box center [172, 158] width 9 height 9
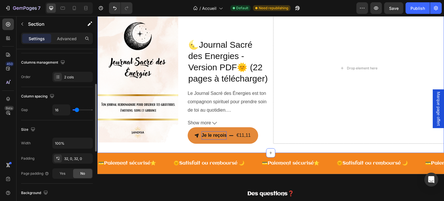
scroll to position [116, 0]
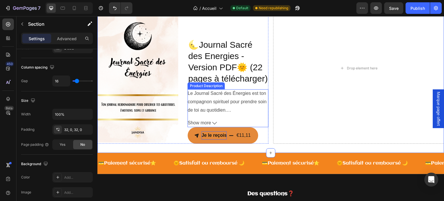
click at [245, 119] on button "Show more" at bounding box center [228, 123] width 81 height 8
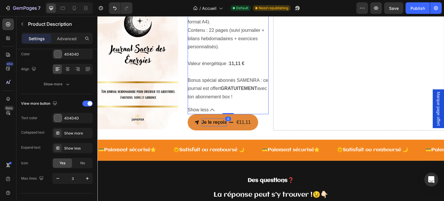
scroll to position [0, 0]
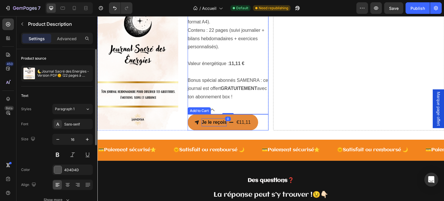
click at [265, 131] on div "Je le reçois €11,11 Add to Cart" at bounding box center [228, 122] width 81 height 16
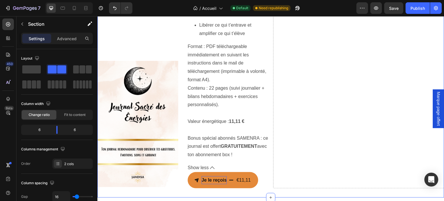
scroll to position [1635, 0]
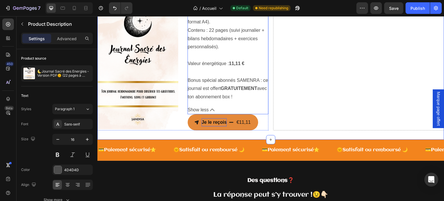
click at [212, 112] on icon at bounding box center [212, 110] width 5 height 5
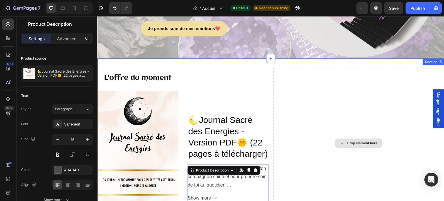
scroll to position [1312, 0]
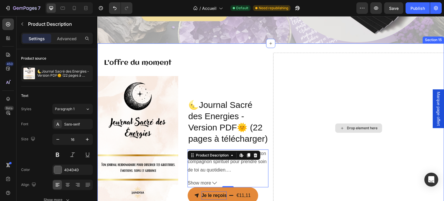
click at [334, 101] on div "Drop element here" at bounding box center [358, 128] width 171 height 151
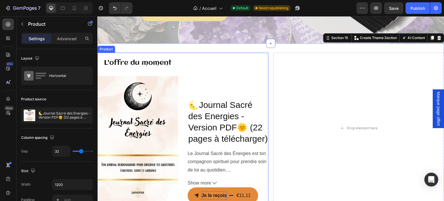
click at [217, 67] on div "🌜Journal Sacré des Energies - Version PDF🌞 (22 pages à télécharger) Product Tit…" at bounding box center [228, 128] width 81 height 151
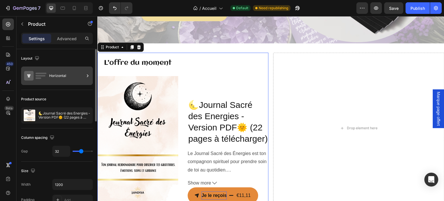
click at [40, 74] on icon at bounding box center [35, 75] width 23 height 13
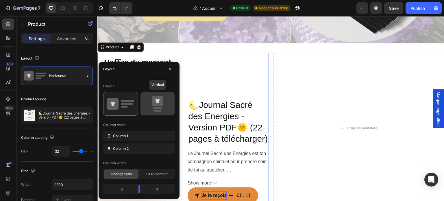
click at [156, 103] on icon at bounding box center [157, 101] width 11 height 10
type input "16"
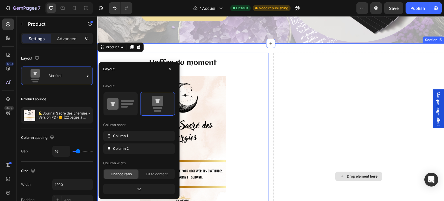
click at [349, 117] on div "Drop element here" at bounding box center [358, 176] width 171 height 247
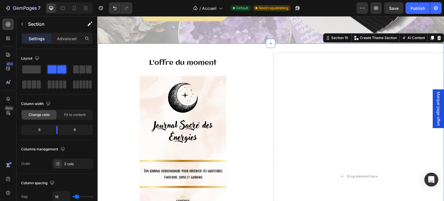
click at [129, 43] on div "L'offre du moment Heading Product Images 🌜Journal Sacré des Energies - Version …" at bounding box center [270, 176] width 347 height 266
click at [125, 49] on div "L'offre du moment Heading Product Images 🌜Journal Sacré des Energies - Version …" at bounding box center [270, 176] width 347 height 266
click at [36, 71] on span at bounding box center [31, 69] width 18 height 8
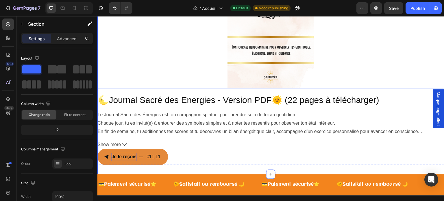
scroll to position [1457, 0]
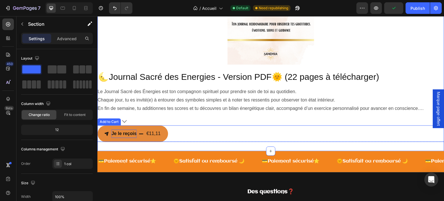
click at [132, 134] on p "Je le reçois" at bounding box center [123, 133] width 25 height 8
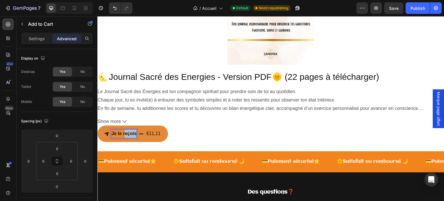
drag, startPoint x: 124, startPoint y: 134, endPoint x: 137, endPoint y: 134, distance: 13.3
click at [137, 134] on button "Je le reçois €11,11" at bounding box center [132, 133] width 71 height 16
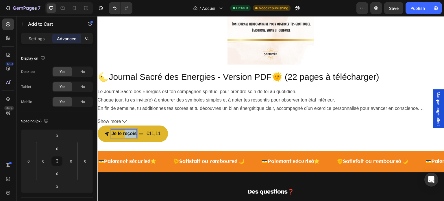
click at [126, 134] on p "Je le reçois" at bounding box center [123, 133] width 25 height 8
drag, startPoint x: 123, startPoint y: 133, endPoint x: 136, endPoint y: 132, distance: 13.3
click at [136, 132] on p "Je le reçois" at bounding box center [123, 133] width 25 height 8
click at [75, 8] on icon at bounding box center [74, 8] width 6 height 6
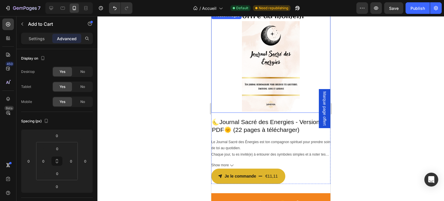
scroll to position [1289, 0]
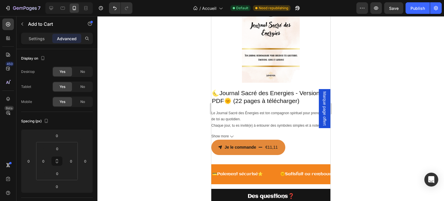
click at [277, 150] on div "€11,11" at bounding box center [271, 147] width 14 height 8
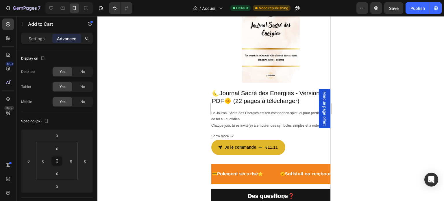
drag, startPoint x: 277, startPoint y: 150, endPoint x: 303, endPoint y: 150, distance: 25.4
click at [303, 150] on div "Je le commande €11,11 Add to Cart" at bounding box center [270, 147] width 119 height 15
drag, startPoint x: 283, startPoint y: 149, endPoint x: 302, endPoint y: 149, distance: 19.1
click at [302, 149] on div "Je le commande €11,11 Add to Cart" at bounding box center [270, 147] width 119 height 15
click at [52, 5] on icon at bounding box center [51, 8] width 6 height 6
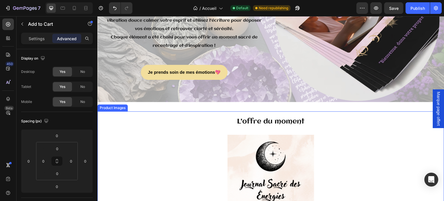
scroll to position [1251, 0]
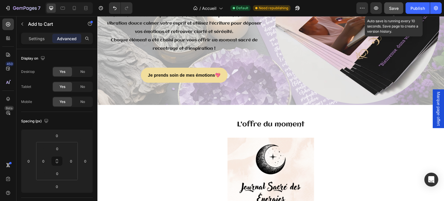
click at [393, 8] on span "Save" at bounding box center [394, 8] width 10 height 5
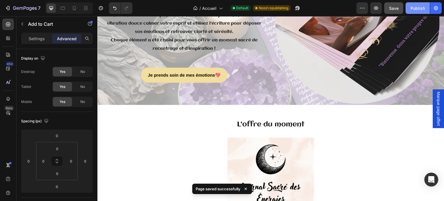
click at [418, 8] on div "Publish" at bounding box center [417, 8] width 14 height 6
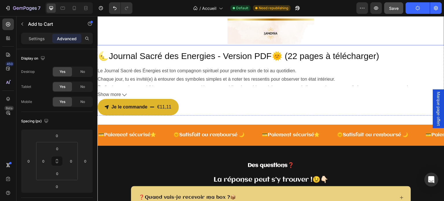
scroll to position [1424, 0]
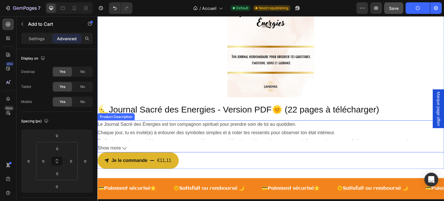
drag, startPoint x: 230, startPoint y: 142, endPoint x: 231, endPoint y: 153, distance: 10.2
click at [230, 142] on div "Le Journal Sacré des Énergies est ton compagnon spirituel pour prendre soin de …" at bounding box center [270, 136] width 347 height 32
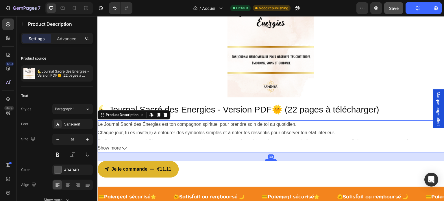
drag, startPoint x: 266, startPoint y: 151, endPoint x: 266, endPoint y: 160, distance: 8.7
click at [266, 160] on div at bounding box center [271, 160] width 12 height 2
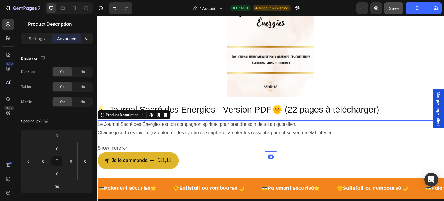
drag, startPoint x: 271, startPoint y: 159, endPoint x: 272, endPoint y: 151, distance: 8.7
click at [272, 151] on div at bounding box center [271, 152] width 12 height 2
click at [294, 143] on div "Le Journal Sacré des Énergies est ton compagnon spirituel pour prendre soin de …" at bounding box center [270, 136] width 347 height 32
click at [158, 124] on div "Le Journal Sacré des Énergies est ton compagnon spirituel pour prendre soin de …" at bounding box center [270, 124] width 347 height 8
drag, startPoint x: 58, startPoint y: 166, endPoint x: 58, endPoint y: 170, distance: 4.7
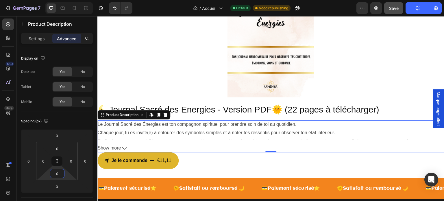
click at [58, 0] on html "7 Version history / Accueil Default Need republishing Preview Save Publish 450 …" at bounding box center [222, 0] width 444 height 0
drag, startPoint x: 57, startPoint y: 178, endPoint x: 56, endPoint y: 182, distance: 4.1
click at [56, 0] on html "7 Version history / Accueil Default Need republishing Preview Save Publish 450 …" at bounding box center [222, 0] width 444 height 0
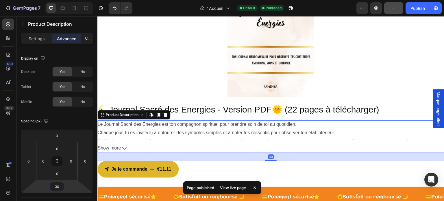
type input "42"
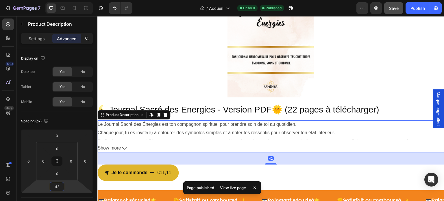
drag, startPoint x: 56, startPoint y: 180, endPoint x: 57, endPoint y: 174, distance: 6.1
click at [57, 0] on html "7 Version history / Accueil Default Published Preview Save Publish 450 Beta Sec…" at bounding box center [222, 0] width 444 height 0
click at [135, 140] on div "Le Journal Sacré des Énergies est ton compagnon spirituel pour prendre soin de …" at bounding box center [270, 136] width 347 height 32
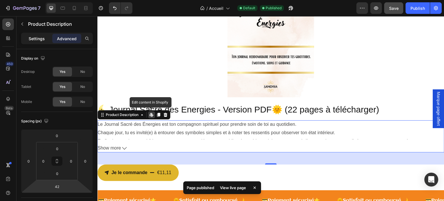
click at [47, 37] on div "Settings" at bounding box center [36, 38] width 29 height 9
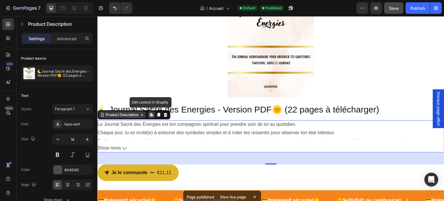
scroll to position [1482, 0]
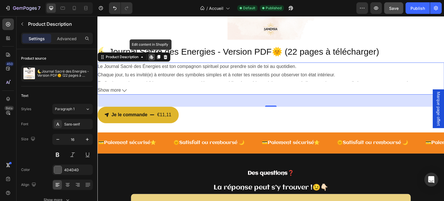
click at [172, 78] on div "Chaque jour, tu es invité(e) à entourer des symboles simples et à noter tes res…" at bounding box center [270, 75] width 347 height 8
click at [160, 93] on button "Show more" at bounding box center [270, 90] width 347 height 8
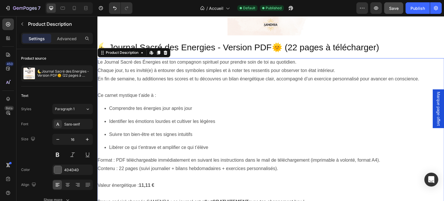
scroll to position [1568, 0]
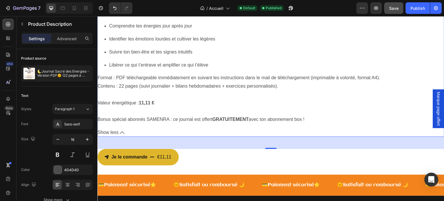
click at [123, 132] on icon at bounding box center [122, 132] width 5 height 3
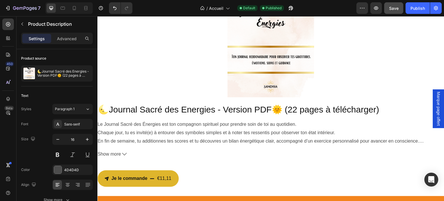
scroll to position [1453, 0]
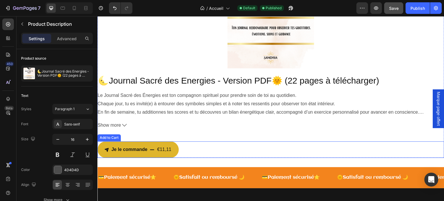
click at [205, 152] on div "Je le commande €11,11 Add to Cart" at bounding box center [270, 149] width 347 height 16
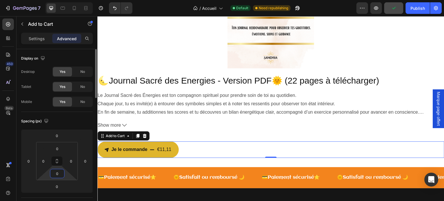
click at [60, 0] on html "7 Version history / Accueil Default Need republishing Preview Publish 450 Beta …" at bounding box center [222, 0] width 444 height 0
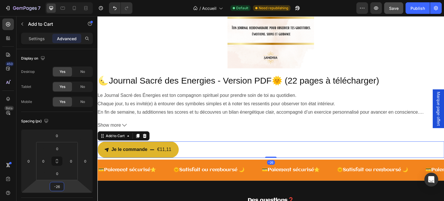
type input "-8"
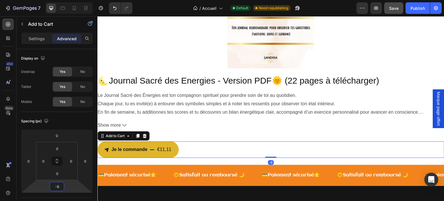
click at [59, 0] on html "7 Version history / Accueil Default Need republishing Preview Save Publish 450 …" at bounding box center [222, 0] width 444 height 0
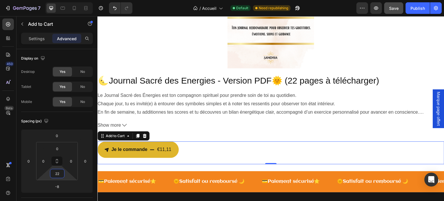
type input "0"
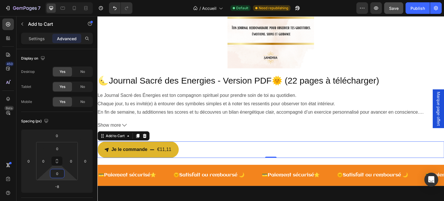
drag, startPoint x: 58, startPoint y: 168, endPoint x: 57, endPoint y: 171, distance: 3.8
click at [57, 0] on html "7 Version history / Accueil Default Need republishing Preview Save Publish 450 …" at bounding box center [222, 0] width 444 height 0
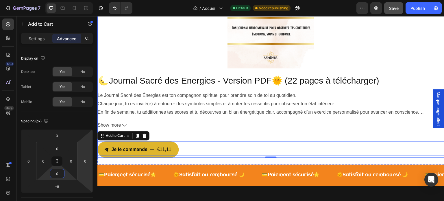
click at [186, 138] on div "🌜Journal Sacré des Energies - Version PDF🌞 (22 pages à télécharger) Product Tit…" at bounding box center [270, 114] width 347 height 81
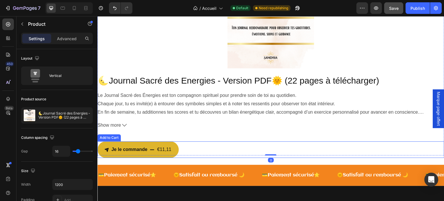
click at [182, 152] on div "Je le commande €11,11 Add to Cart" at bounding box center [270, 149] width 347 height 16
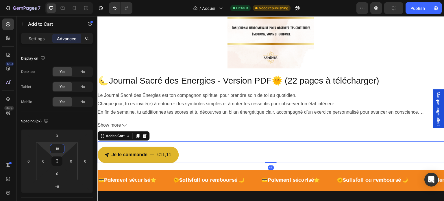
type input "0"
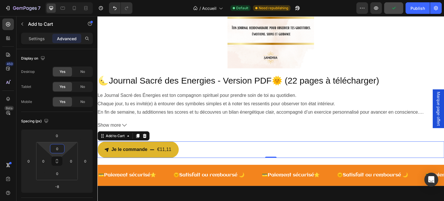
drag, startPoint x: 62, startPoint y: 143, endPoint x: 62, endPoint y: 155, distance: 11.6
click at [62, 0] on html "7 Version history / Accueil Default Need republishing Preview Publish 450 Beta …" at bounding box center [222, 0] width 444 height 0
drag, startPoint x: 61, startPoint y: 129, endPoint x: 60, endPoint y: 125, distance: 3.9
click at [0, 0] on div "Spacing (px) 0 0 -8 0 0 0 0 0" at bounding box center [0, 0] width 0 height 0
click at [59, 131] on div "0" at bounding box center [57, 135] width 14 height 9
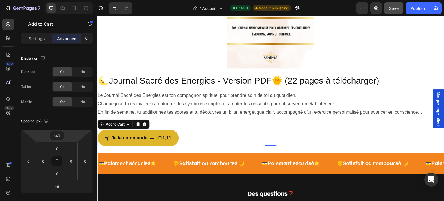
type input "-34"
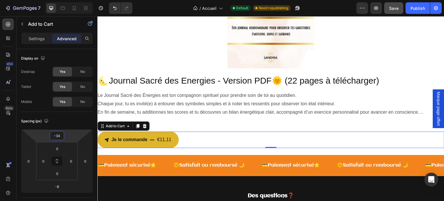
drag, startPoint x: 59, startPoint y: 129, endPoint x: 58, endPoint y: 134, distance: 5.0
click at [58, 0] on html "7 Version history / Accueil Default Need republishing Preview Save Publish 450 …" at bounding box center [222, 0] width 444 height 0
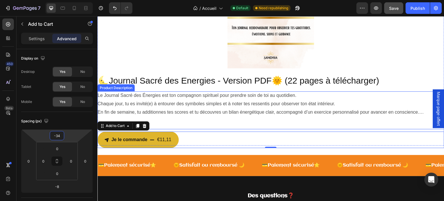
click at [191, 115] on div "En fin de semaine, tu additionnes tes scores et tu découvres un bilan énergétiq…" at bounding box center [270, 112] width 347 height 8
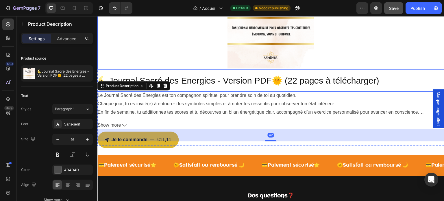
click at [181, 45] on div at bounding box center [270, 1] width 347 height 136
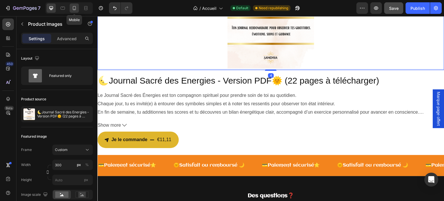
click at [73, 7] on icon at bounding box center [74, 8] width 6 height 6
type input "200"
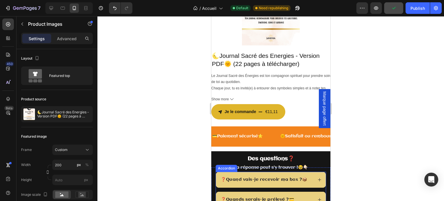
scroll to position [1228, 0]
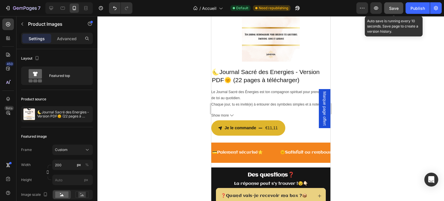
click at [394, 6] on span "Save" at bounding box center [394, 8] width 10 height 5
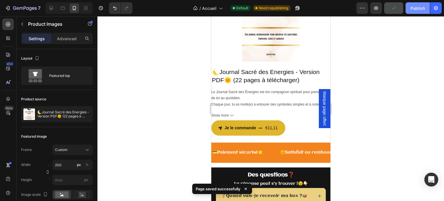
click at [415, 6] on div "Publish" at bounding box center [417, 8] width 14 height 6
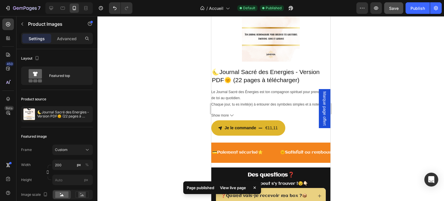
click at [342, 129] on div at bounding box center [270, 108] width 347 height 185
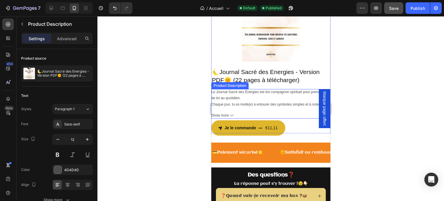
click at [262, 105] on div "Chaque jour, tu es invité(e) à entourer des symboles simples et à noter tes res…" at bounding box center [270, 104] width 119 height 6
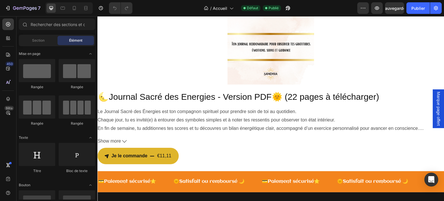
scroll to position [1474, 0]
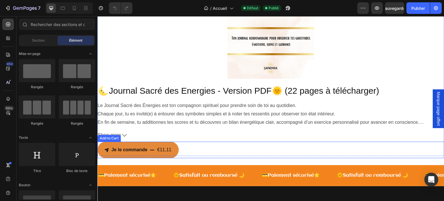
click at [168, 156] on button "Je le commande €11,11" at bounding box center [137, 150] width 81 height 16
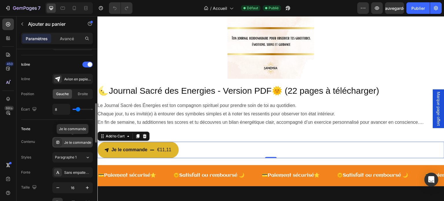
scroll to position [260, 0]
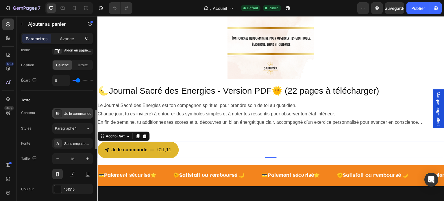
click at [66, 142] on font "Sans empattement" at bounding box center [78, 144] width 29 height 4
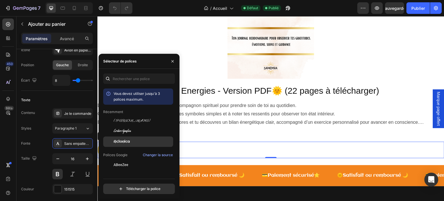
click at [121, 141] on font "Aclonica" at bounding box center [122, 142] width 16 height 4
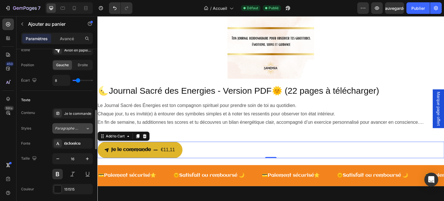
click at [81, 126] on div "Paragraphe 1*" at bounding box center [70, 128] width 30 height 5
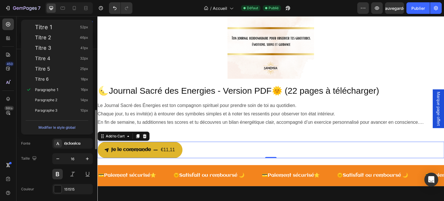
click at [81, 125] on button "Modifier le style global" at bounding box center [57, 127] width 62 height 9
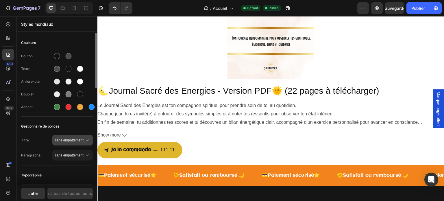
click at [79, 144] on button "sans empattement" at bounding box center [72, 140] width 40 height 10
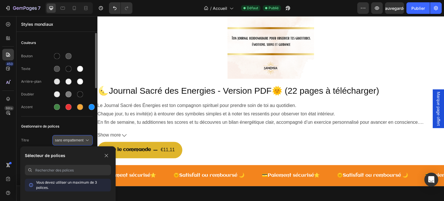
click at [79, 144] on button "sans empattement" at bounding box center [72, 140] width 40 height 10
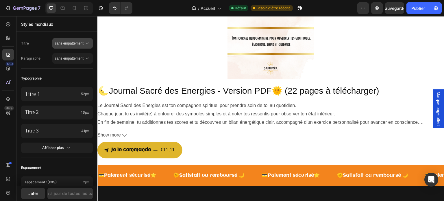
scroll to position [0, 0]
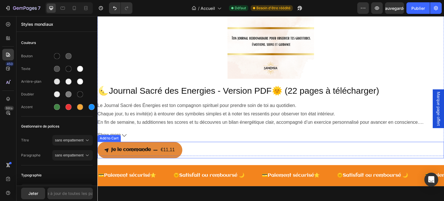
click at [162, 157] on button "Je le commande €11,11" at bounding box center [139, 150] width 85 height 16
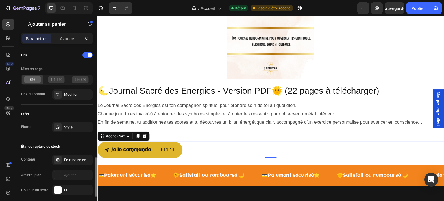
scroll to position [491, 0]
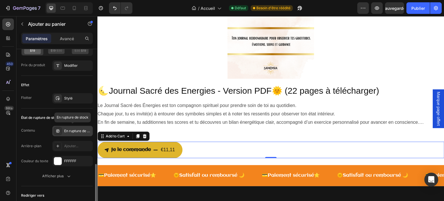
click at [71, 131] on font "En rupture de stock" at bounding box center [80, 131] width 32 height 4
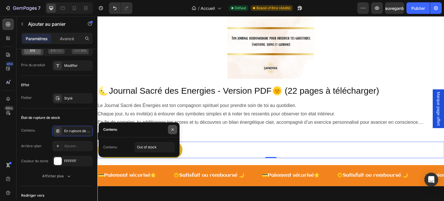
click at [175, 130] on icon "button" at bounding box center [172, 129] width 5 height 5
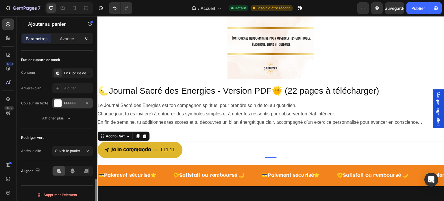
scroll to position [550, 0]
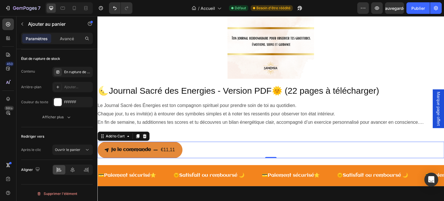
click at [171, 153] on div "€11,11" at bounding box center [167, 150] width 15 height 10
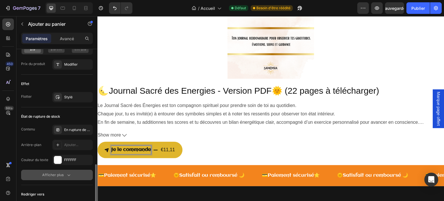
scroll to position [464, 0]
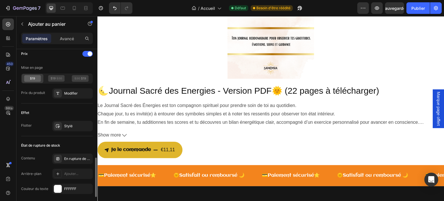
click at [32, 121] on div "Flotter Stylé" at bounding box center [57, 126] width 72 height 10
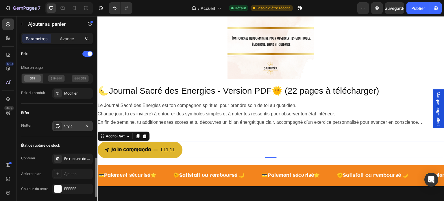
click at [72, 124] on font "Stylé" at bounding box center [68, 126] width 8 height 4
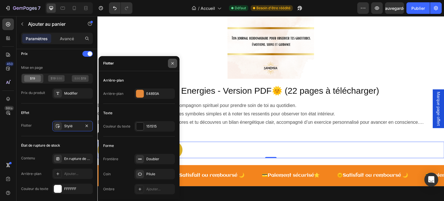
drag, startPoint x: 172, startPoint y: 62, endPoint x: 17, endPoint y: 68, distance: 155.3
click at [172, 62] on icon "button" at bounding box center [172, 63] width 5 height 5
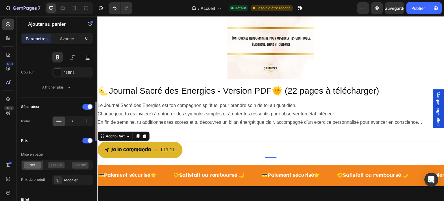
scroll to position [348, 0]
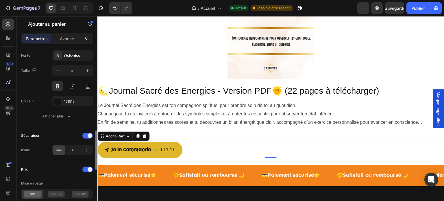
click at [73, 33] on div "Paramètres Avancé" at bounding box center [57, 39] width 72 height 12
click at [71, 38] on font "Avancé" at bounding box center [67, 38] width 14 height 5
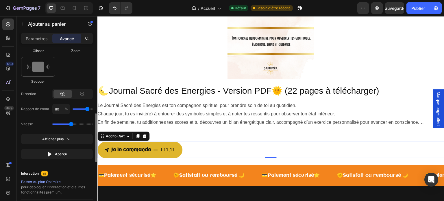
scroll to position [290, 0]
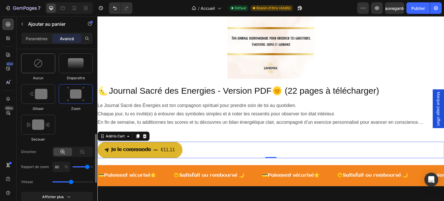
click at [37, 64] on img at bounding box center [38, 63] width 9 height 9
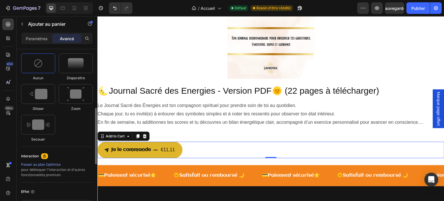
scroll to position [232, 0]
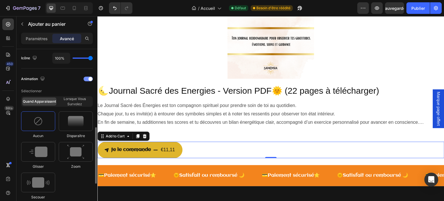
click at [86, 77] on div at bounding box center [88, 79] width 9 height 5
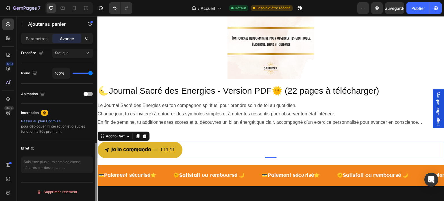
scroll to position [216, 0]
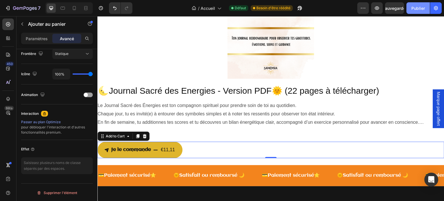
click at [417, 7] on font "Publier" at bounding box center [418, 8] width 14 height 5
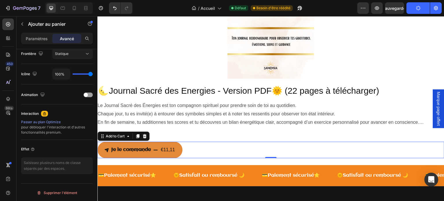
click at [159, 145] on button "Je le commande €11,11" at bounding box center [139, 150] width 85 height 16
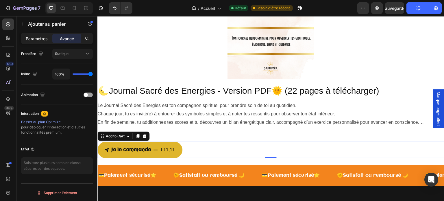
click at [28, 37] on font "Paramètres" at bounding box center [37, 38] width 22 height 5
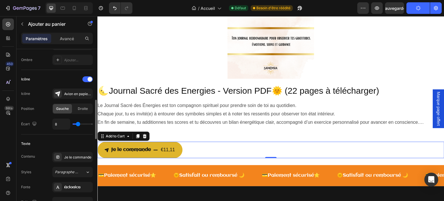
scroll to position [245, 0]
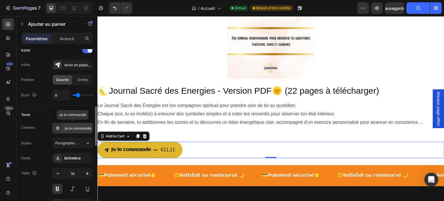
click at [70, 129] on div "Je le commande" at bounding box center [77, 128] width 27 height 5
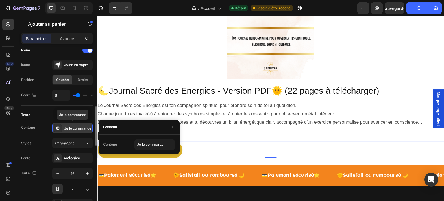
click at [70, 129] on div "Je le commande" at bounding box center [77, 128] width 27 height 5
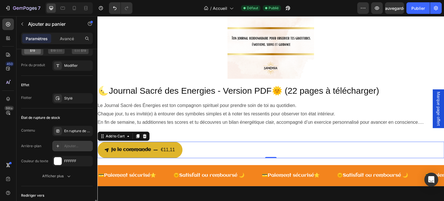
scroll to position [520, 0]
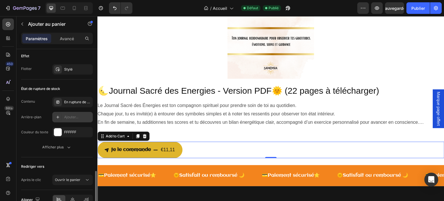
click at [74, 146] on button "Afficher plus" at bounding box center [57, 147] width 72 height 10
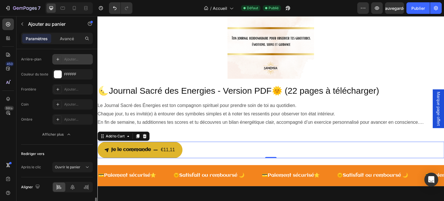
scroll to position [595, 0]
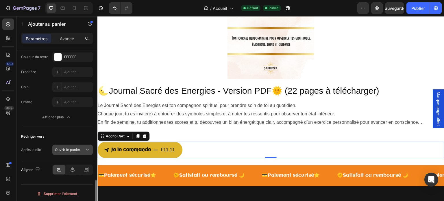
click at [84, 151] on div "Ouvrir le panier" at bounding box center [69, 149] width 29 height 5
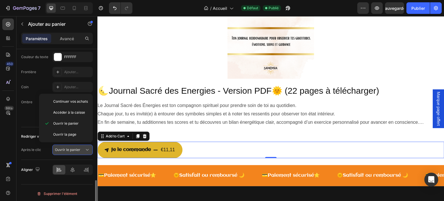
click at [84, 151] on div "Ouvrir le panier" at bounding box center [69, 149] width 29 height 5
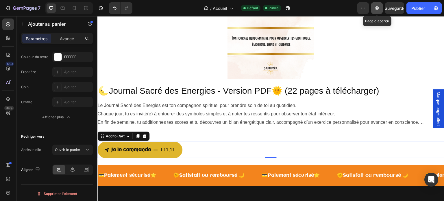
click at [374, 10] on button "button" at bounding box center [377, 8] width 12 height 12
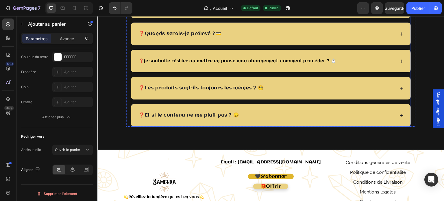
scroll to position [1790, 0]
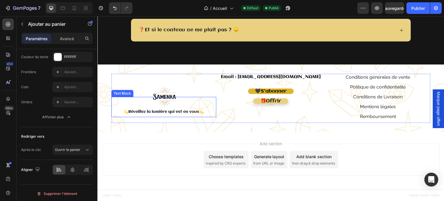
click at [163, 110] on span "Réveillez la lumière qui est en vous" at bounding box center [163, 112] width 71 height 4
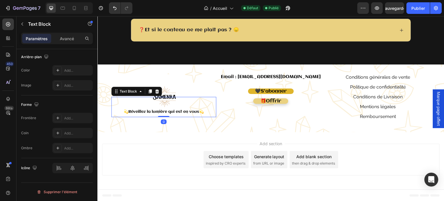
scroll to position [0, 0]
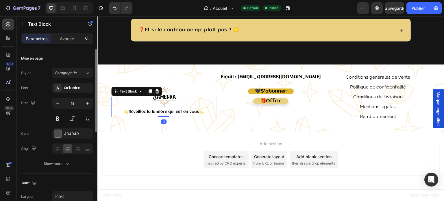
click at [165, 110] on span "Réveillez la lumière qui est en vous" at bounding box center [163, 112] width 71 height 4
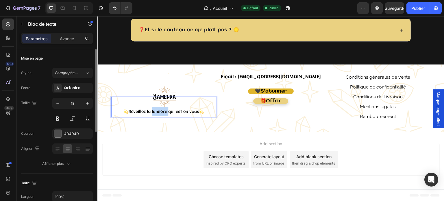
click at [165, 110] on span "Réveillez la lumière qui est en vous" at bounding box center [163, 112] width 71 height 4
click at [117, 109] on p "💫 Réveillez la lumière qui est en vous 💫" at bounding box center [164, 112] width 104 height 10
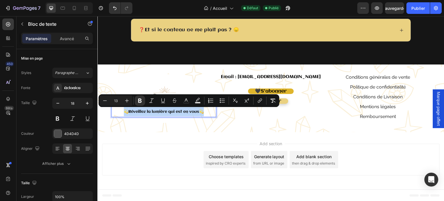
drag, startPoint x: 122, startPoint y: 110, endPoint x: 204, endPoint y: 107, distance: 82.4
click at [204, 107] on p "💫 Réveillez la lumière qui est en vous 💫" at bounding box center [164, 112] width 104 height 10
click at [192, 135] on div "Add section Choose templates inspired by CRO experts Generate layout from URL o…" at bounding box center [270, 160] width 347 height 57
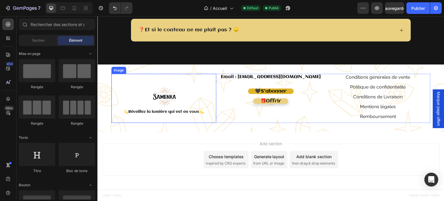
click at [159, 95] on img at bounding box center [163, 98] width 49 height 49
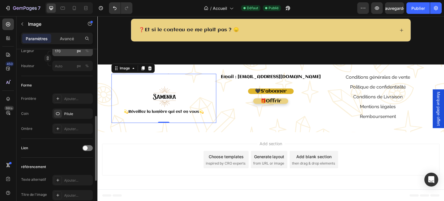
scroll to position [202, 0]
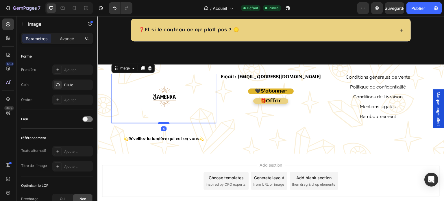
click at [165, 123] on div at bounding box center [164, 123] width 12 height 2
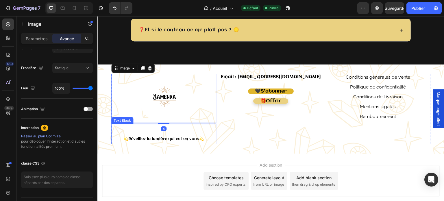
click at [223, 131] on div "Email : serviceclient@samenra.fr Heading 🖤 S'abonner Button 🎁 Offrir Button" at bounding box center [270, 109] width 105 height 71
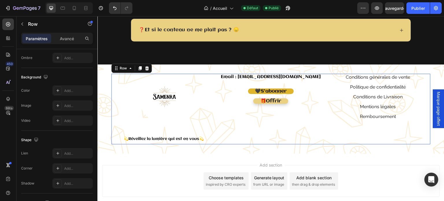
scroll to position [0, 0]
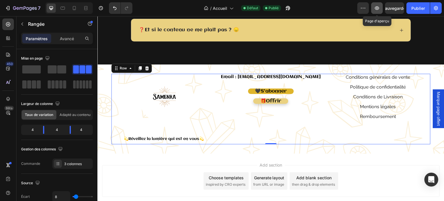
click at [379, 9] on icon "button" at bounding box center [377, 8] width 6 height 6
